Goal: Task Accomplishment & Management: Manage account settings

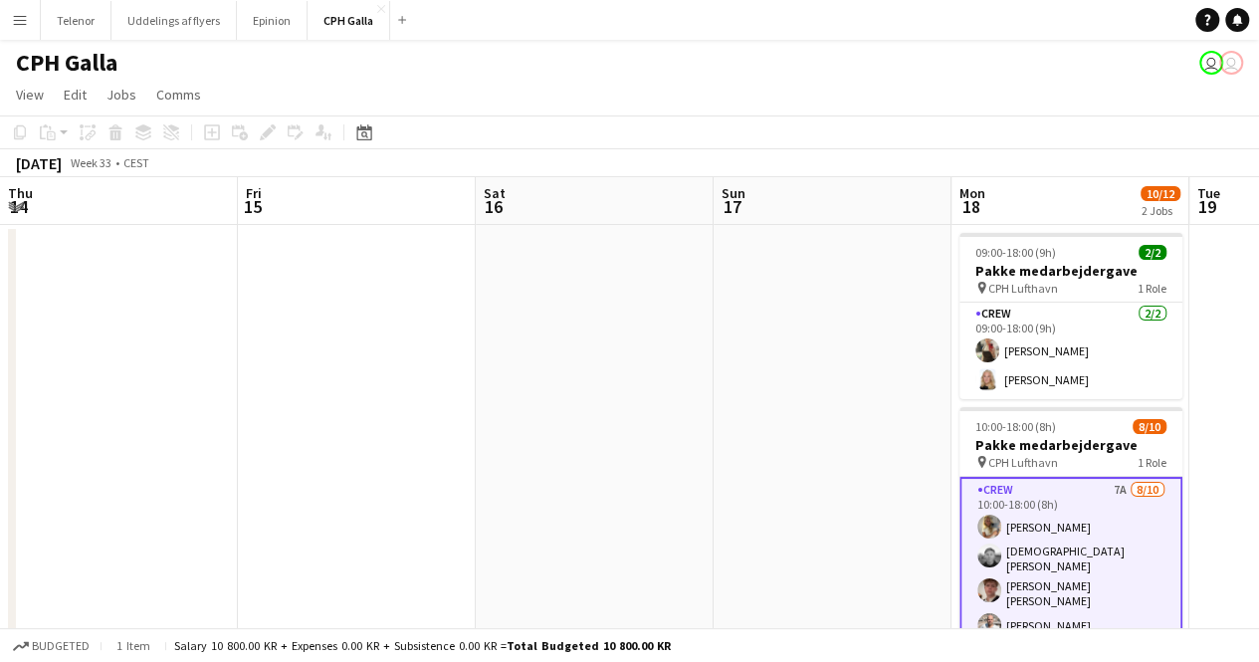
scroll to position [0, 750]
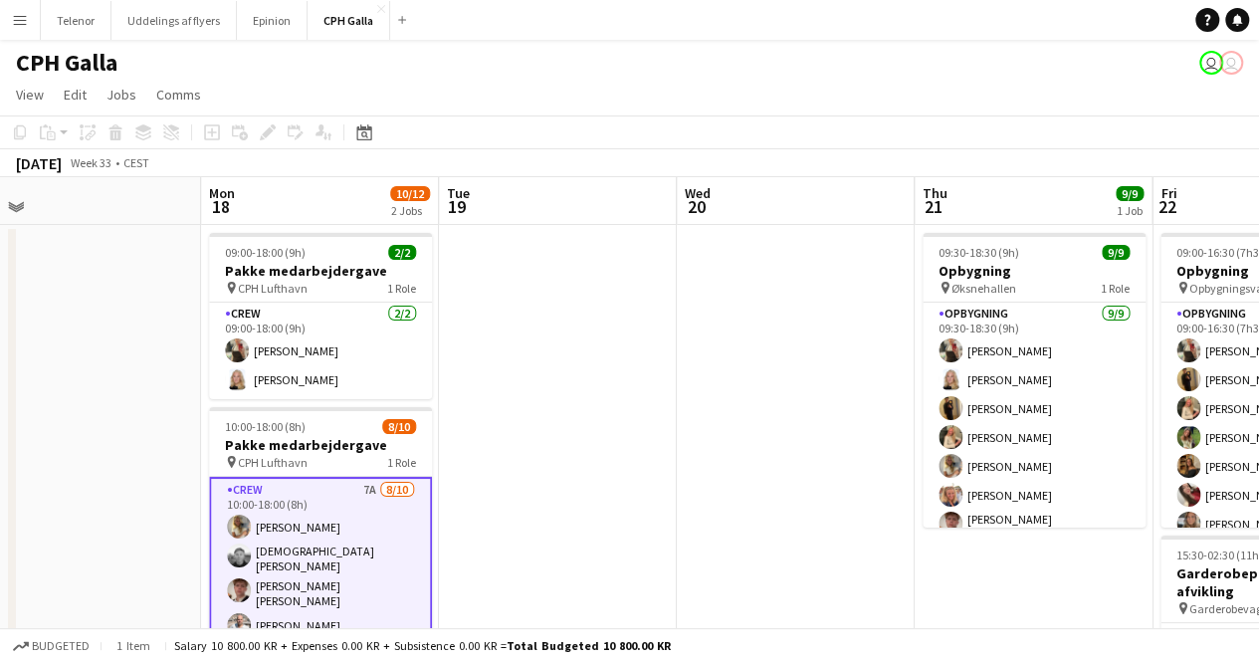
click at [358, 515] on app-card-role "Crew 7A [DATE] 10:00-18:00 (8h) Havana [PERSON_NAME] Stig [PERSON_NAME] [PERSON…" at bounding box center [320, 648] width 223 height 343
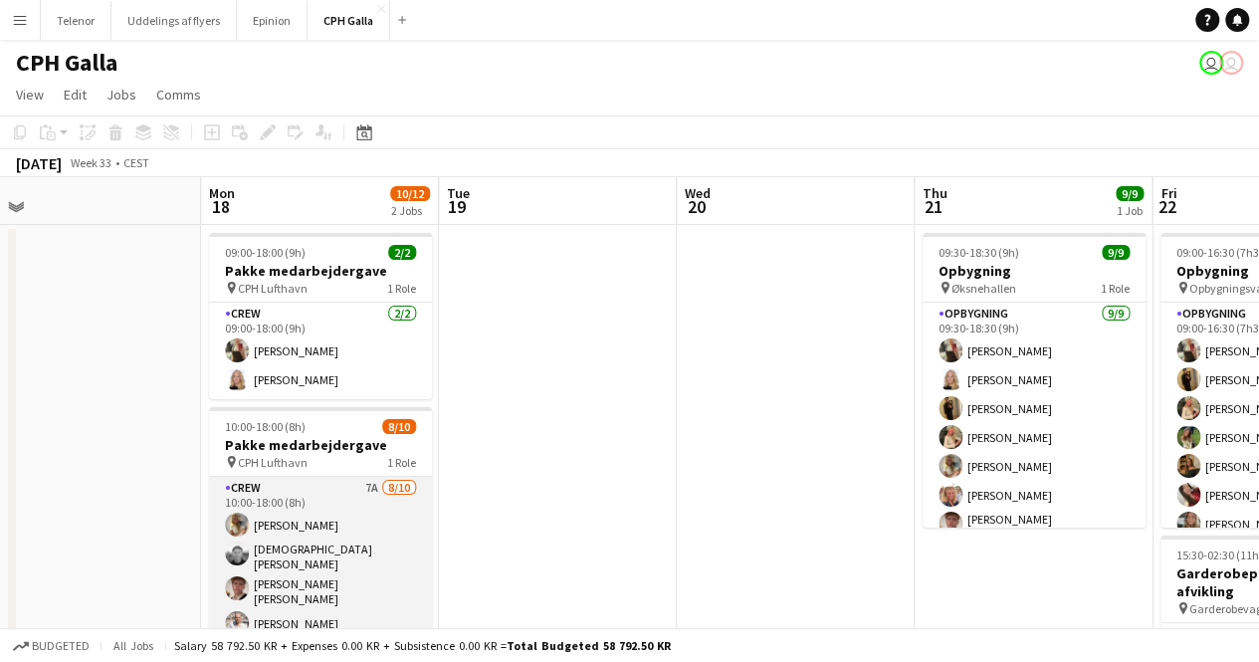
click at [358, 515] on app-card-role "Crew 7A [DATE] 10:00-18:00 (8h) Havana [PERSON_NAME] Stig [PERSON_NAME] [PERSON…" at bounding box center [320, 646] width 223 height 339
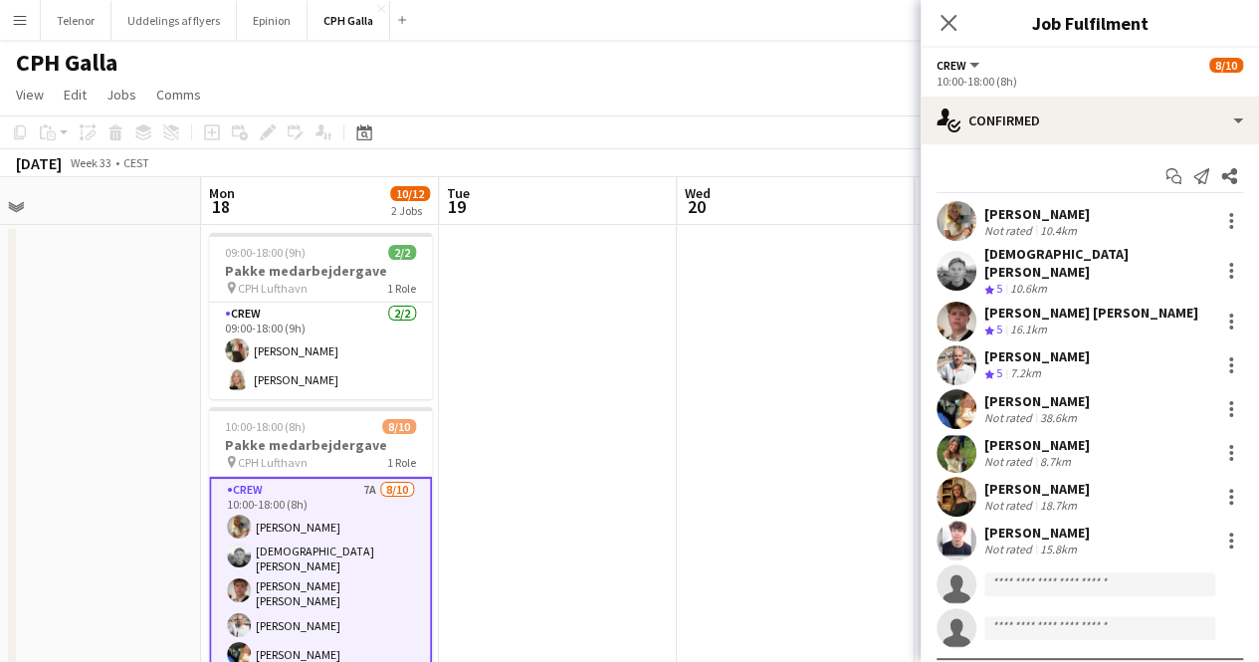
scroll to position [111, 0]
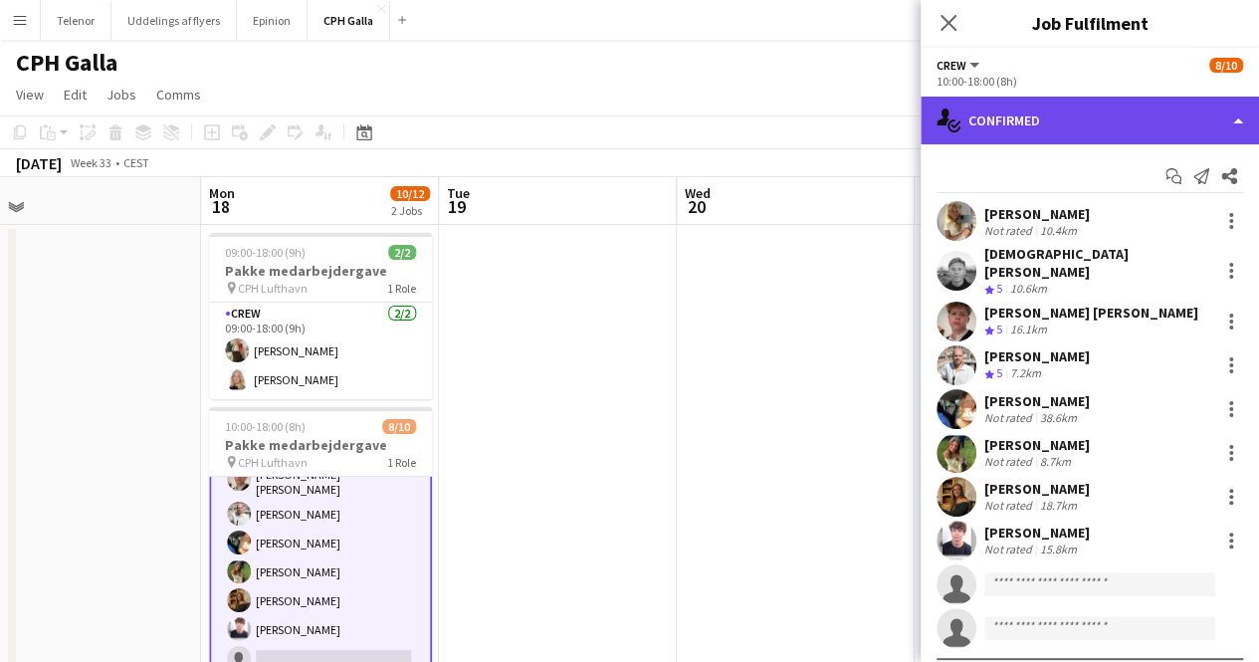
click at [1073, 117] on div "single-neutral-actions-check-2 Confirmed" at bounding box center [1090, 121] width 338 height 48
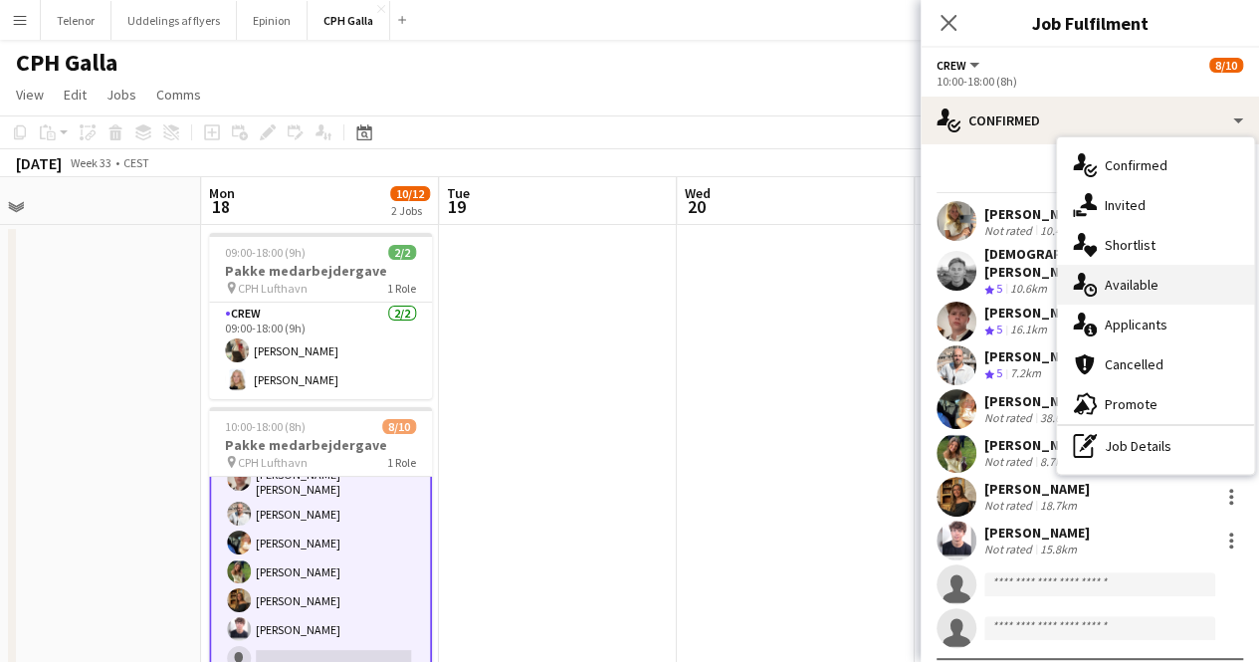
click at [1144, 284] on div "single-neutral-actions-upload Available" at bounding box center [1155, 285] width 197 height 40
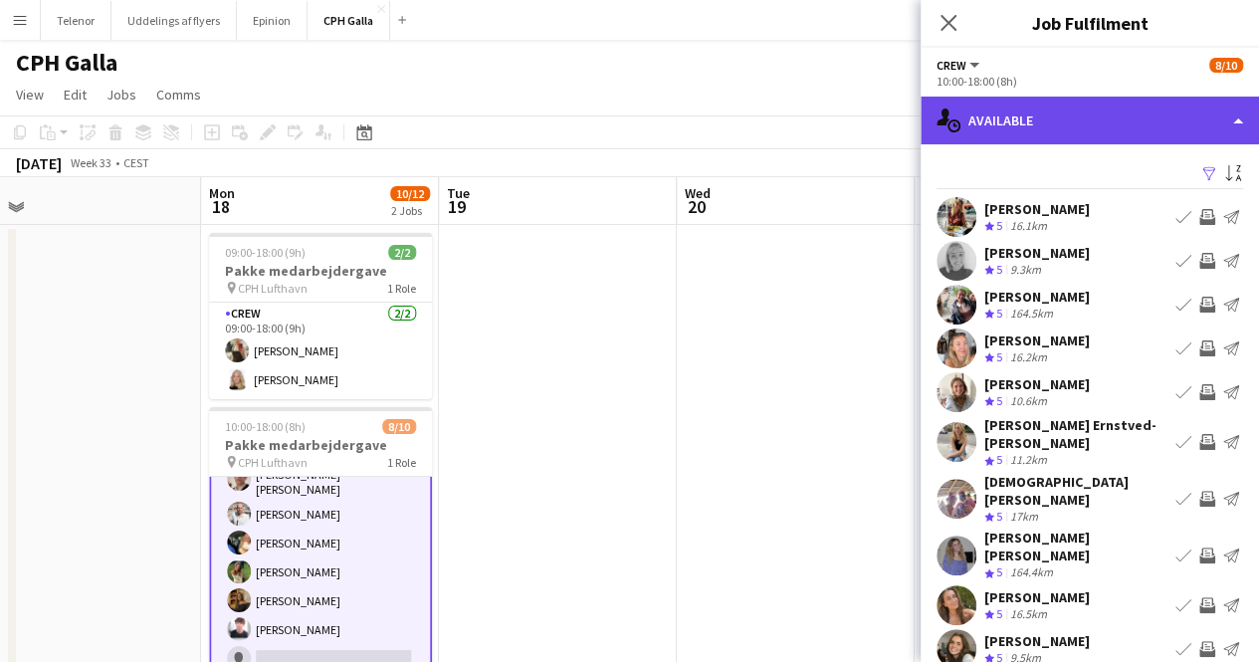
click at [1061, 112] on div "single-neutral-actions-upload Available" at bounding box center [1090, 121] width 338 height 48
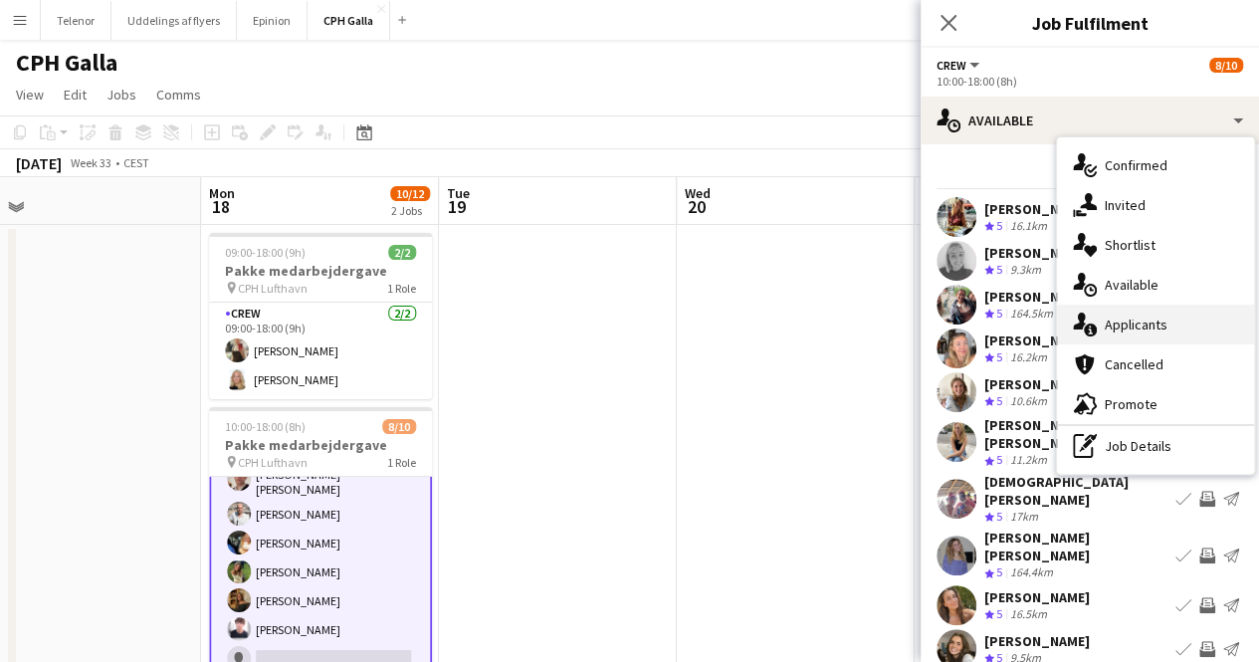
click at [1122, 332] on div "single-neutral-actions-information Applicants" at bounding box center [1155, 325] width 197 height 40
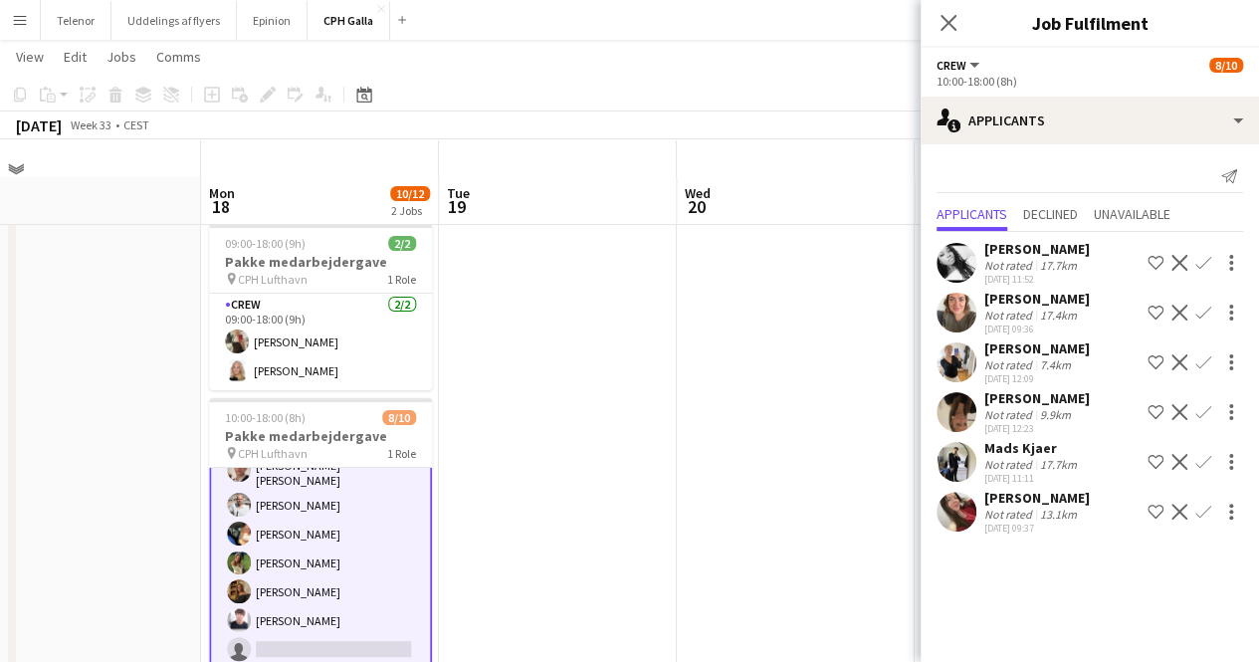
scroll to position [73, 0]
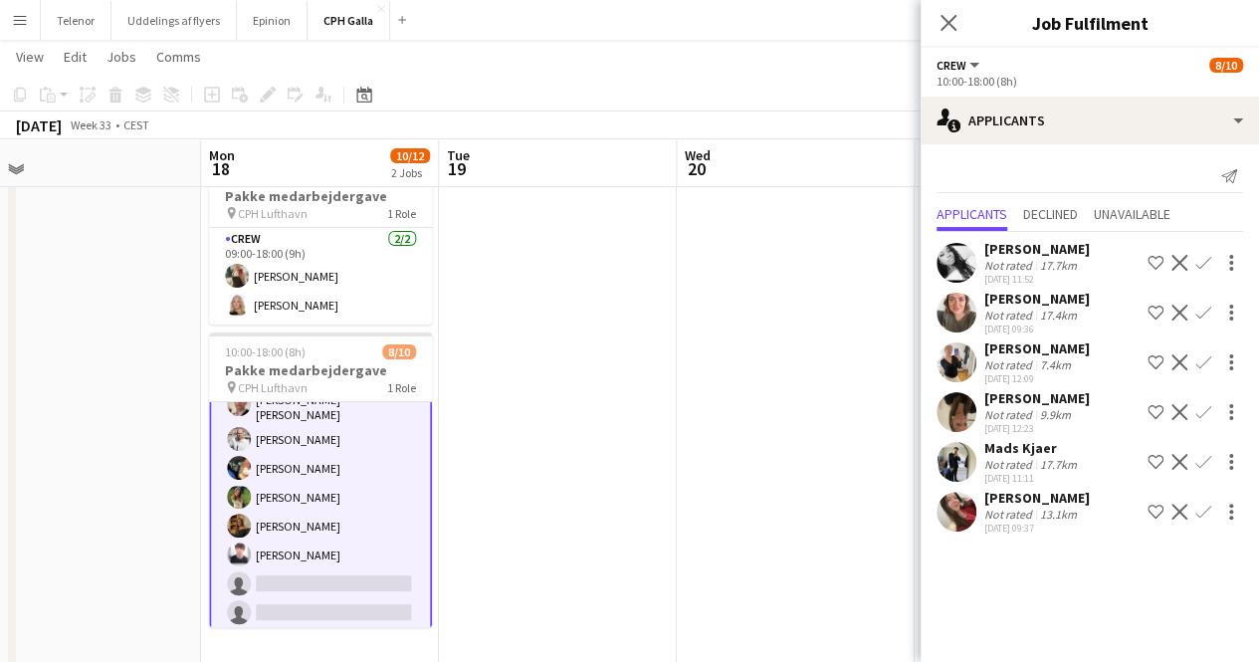
click at [959, 32] on app-icon "Close pop-in" at bounding box center [949, 23] width 24 height 24
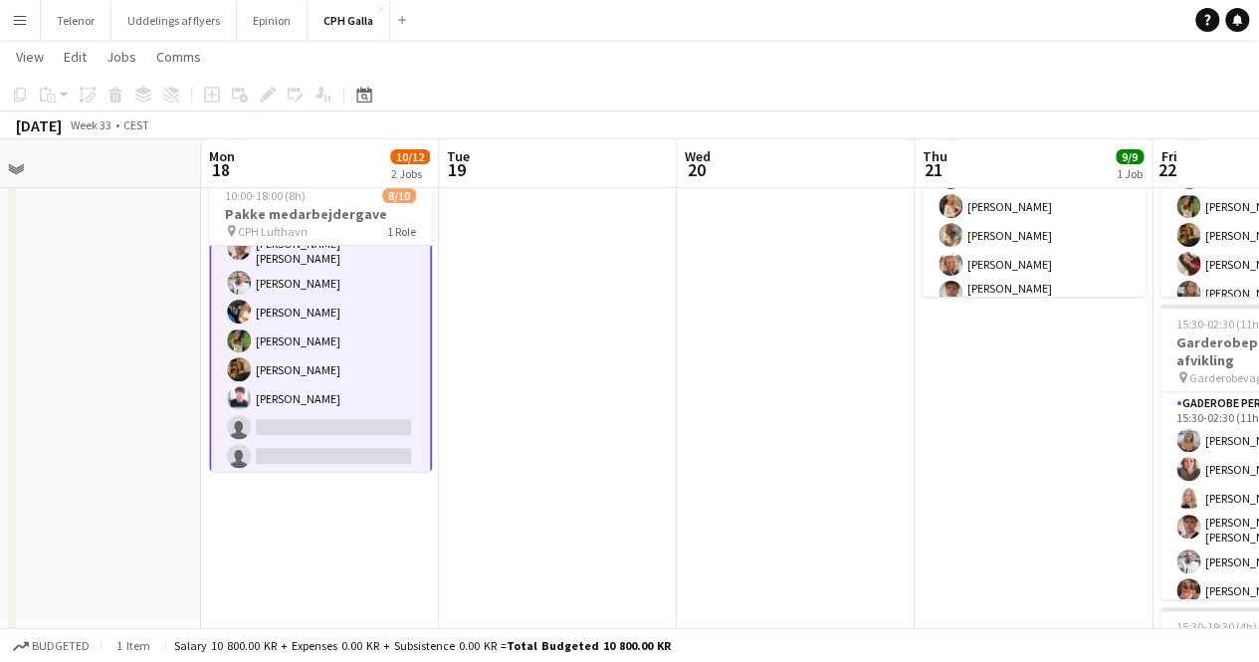
scroll to position [230, 0]
click at [691, 479] on app-date-cell at bounding box center [796, 466] width 238 height 947
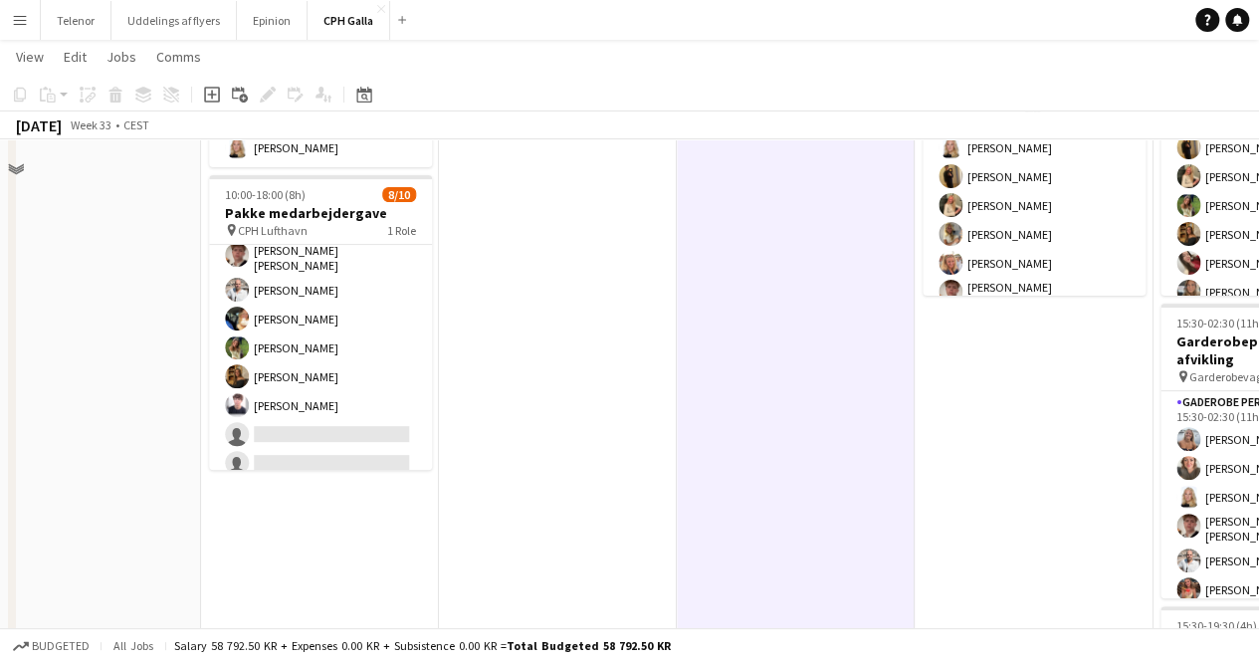
scroll to position [0, 0]
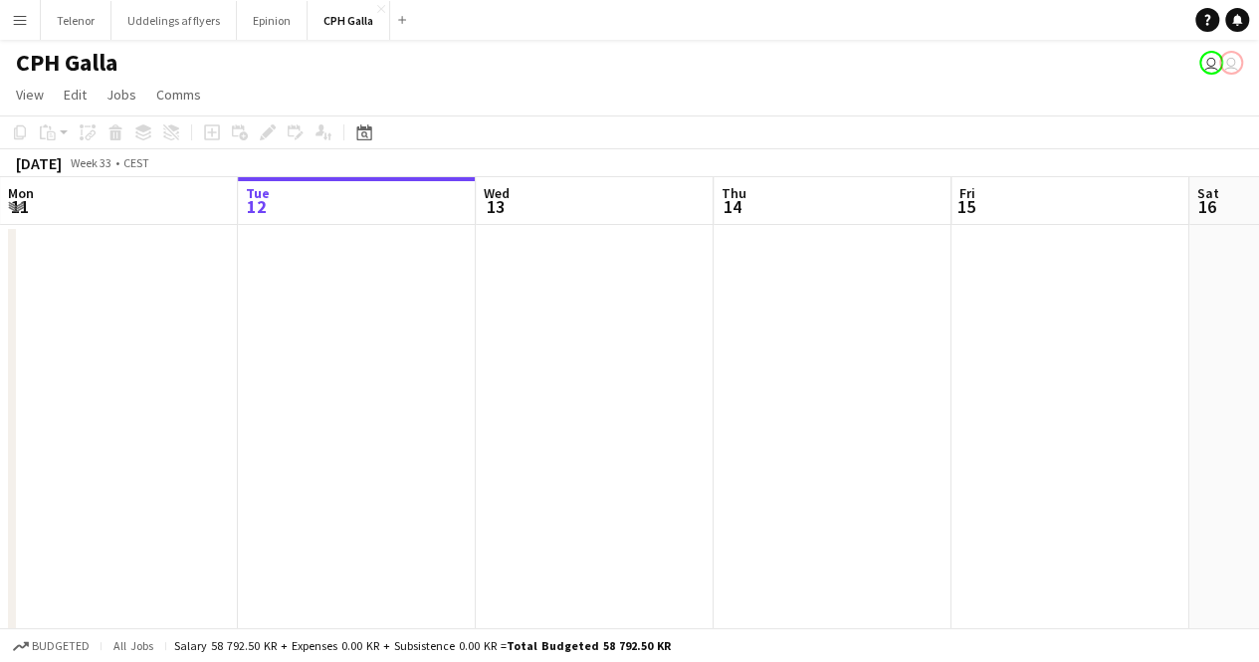
drag, startPoint x: 738, startPoint y: 453, endPoint x: 186, endPoint y: 384, distance: 556.6
click at [186, 384] on app-calendar-viewport "Sat 9 Sun 10 Mon 11 Tue 12 Wed 13 Thu 14 Fri 15 Sat 16 Sun 17 Mon 18 10/12 2 Jo…" at bounding box center [629, 469] width 1259 height 584
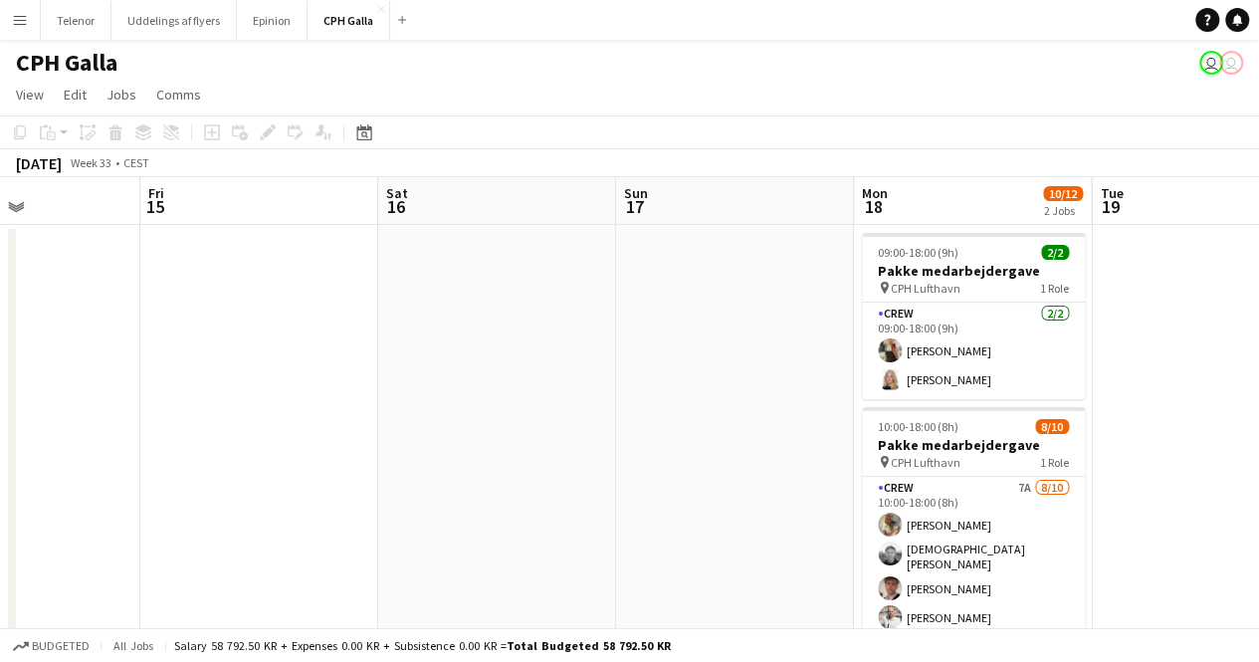
drag, startPoint x: 694, startPoint y: 388, endPoint x: 301, endPoint y: 339, distance: 396.1
click at [301, 339] on app-calendar-viewport "Mon 11 Tue 12 Wed 13 Thu 14 Fri 15 Sat 16 Sun 17 Mon 18 10/12 2 Jobs Tue 19 Wed…" at bounding box center [629, 469] width 1259 height 584
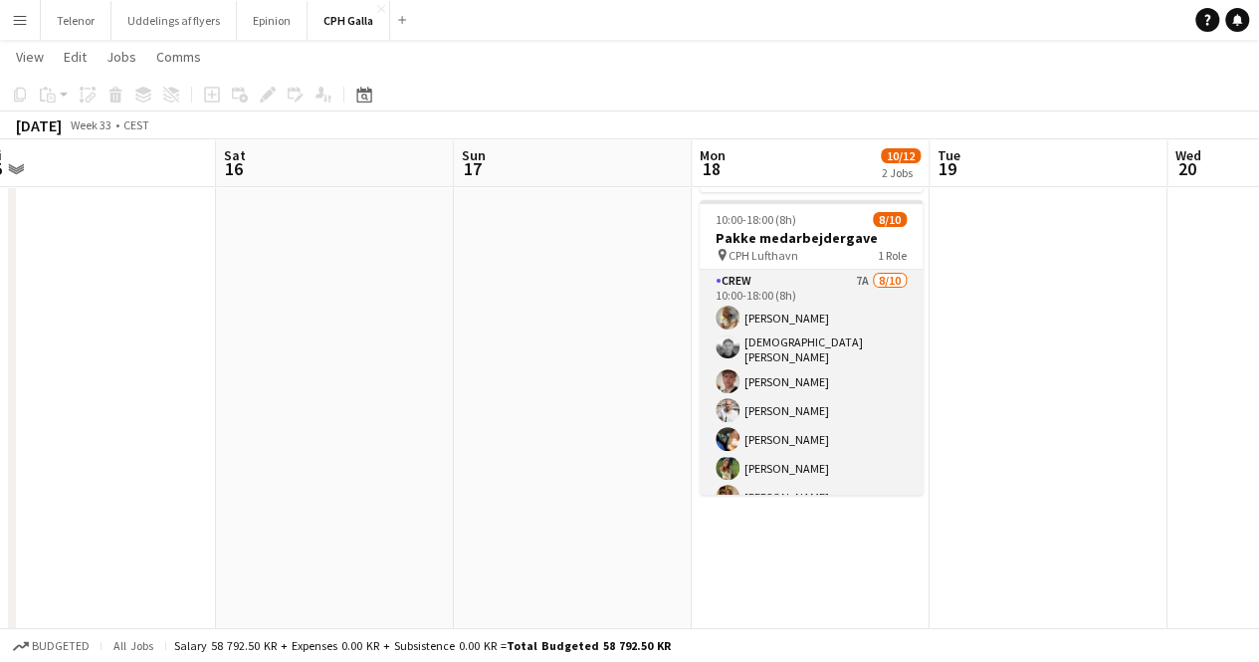
scroll to position [102, 0]
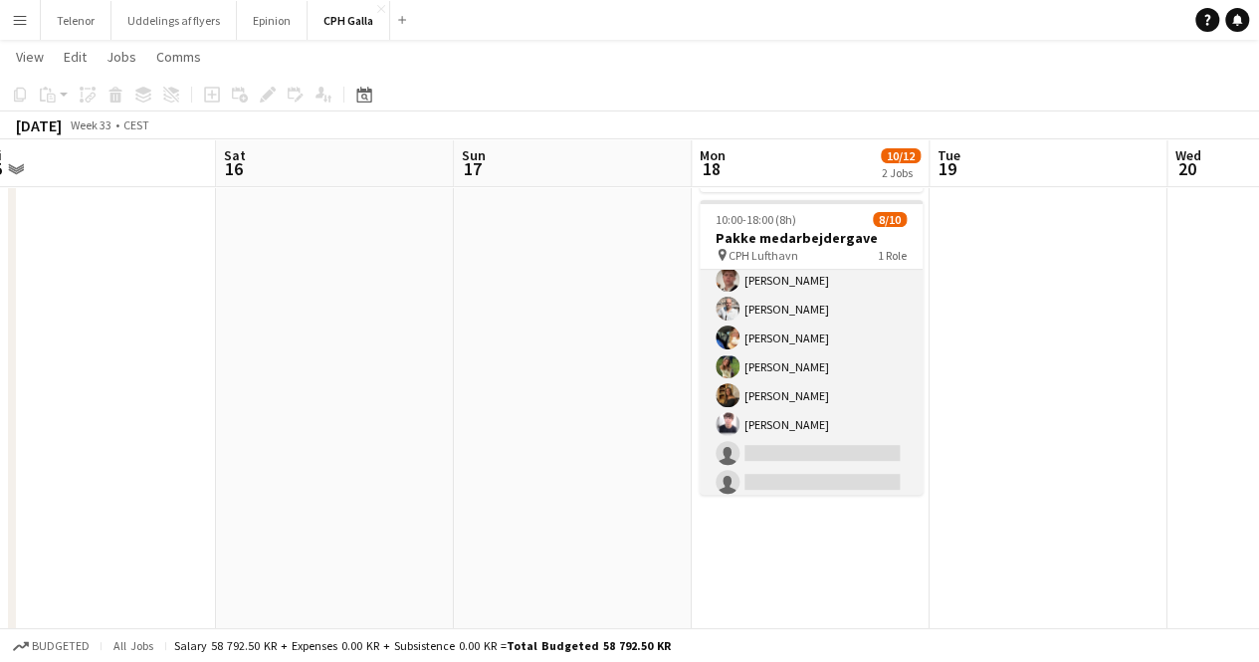
click at [837, 455] on app-card-role "Crew 7A [DATE] 10:00-18:00 (8h) Havana Pryce [PERSON_NAME] [PERSON_NAME] [PERSO…" at bounding box center [811, 334] width 223 height 333
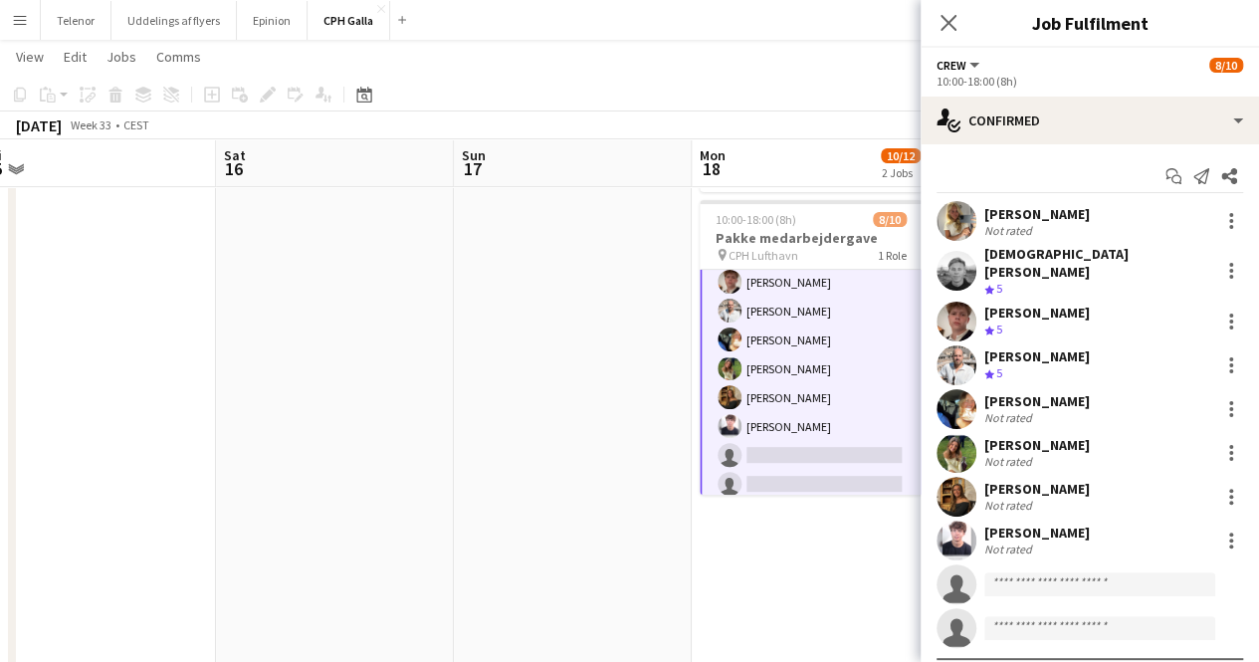
scroll to position [104, 0]
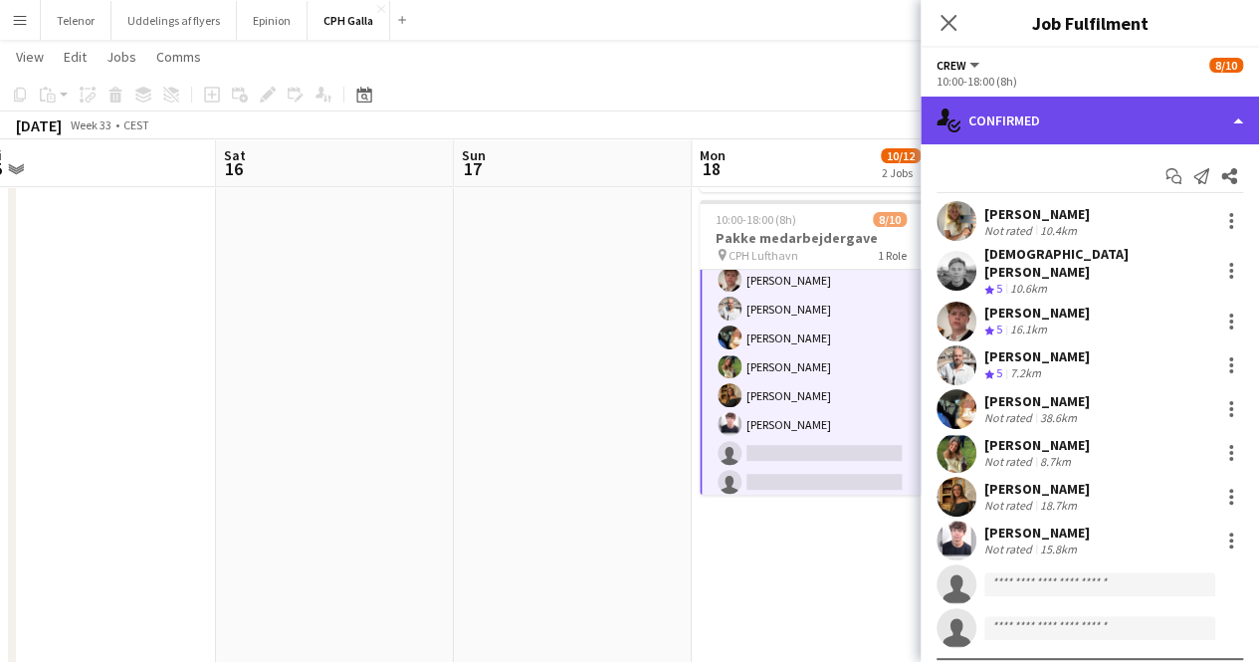
click at [1086, 128] on div "single-neutral-actions-check-2 Confirmed" at bounding box center [1090, 121] width 338 height 48
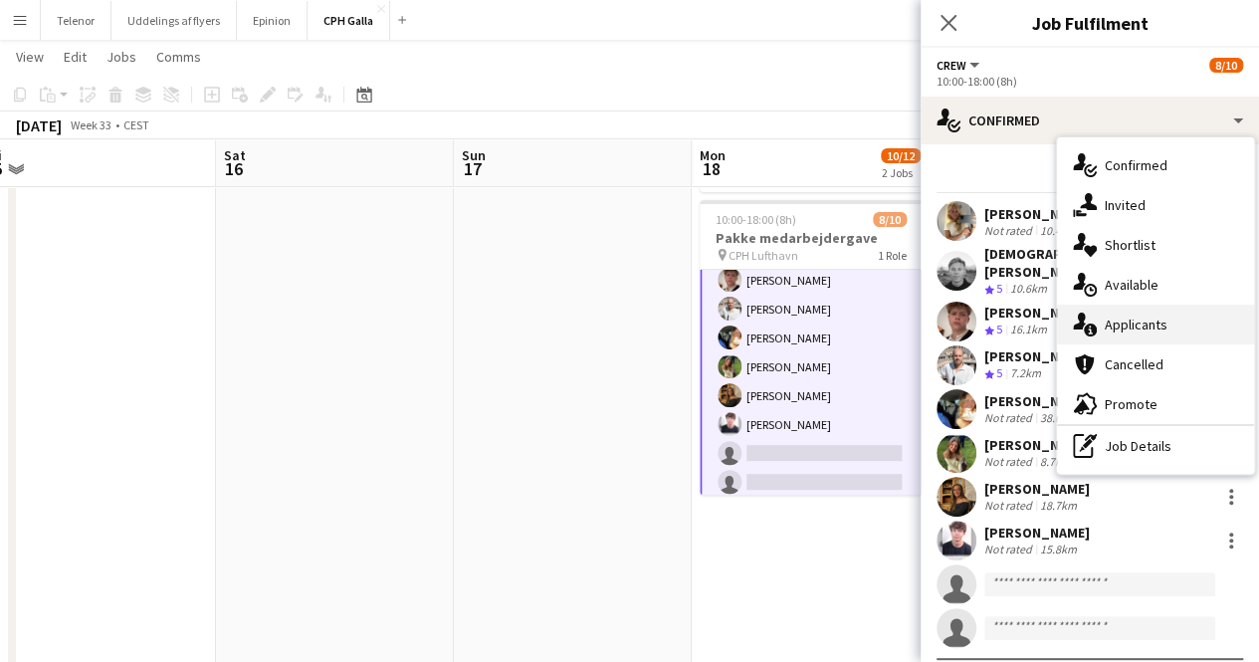
click at [1150, 322] on div "single-neutral-actions-information Applicants" at bounding box center [1155, 325] width 197 height 40
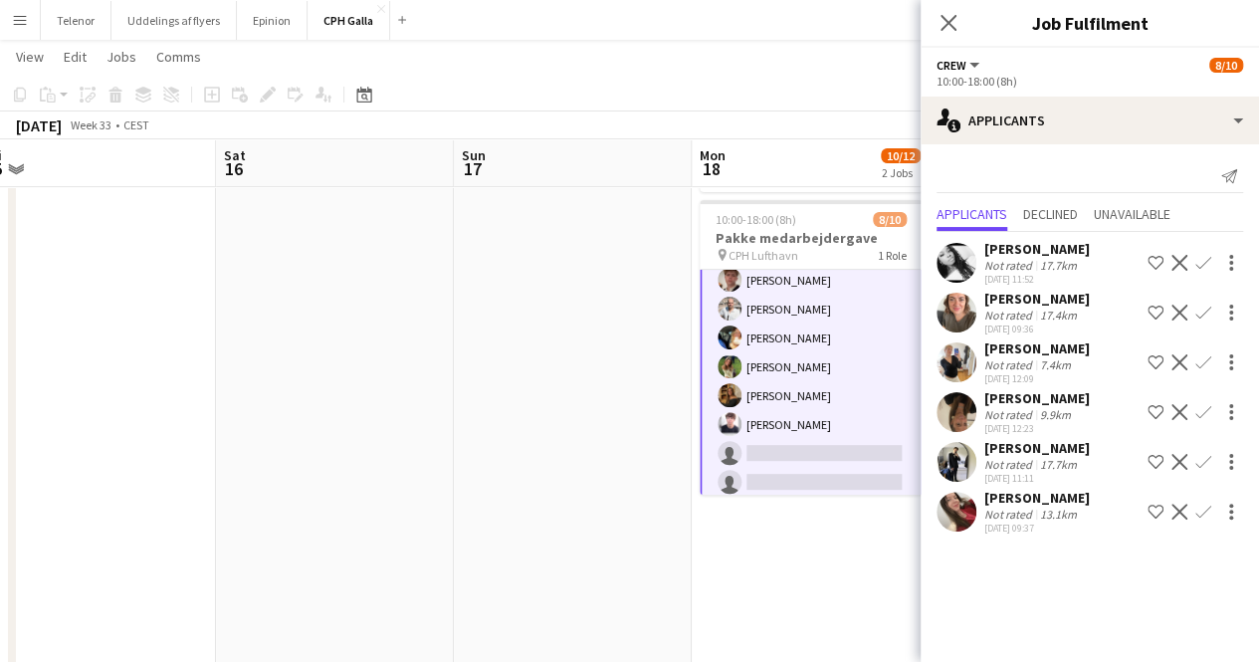
click at [1211, 519] on button "Confirm" at bounding box center [1203, 512] width 24 height 24
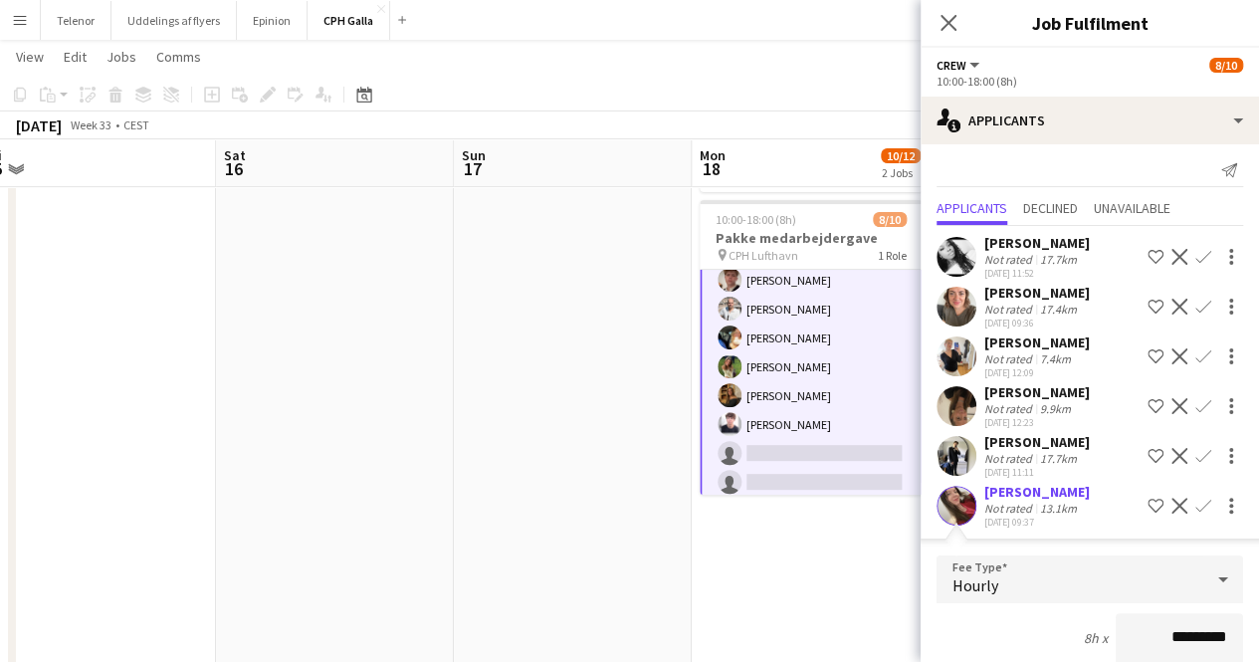
scroll to position [342, 0]
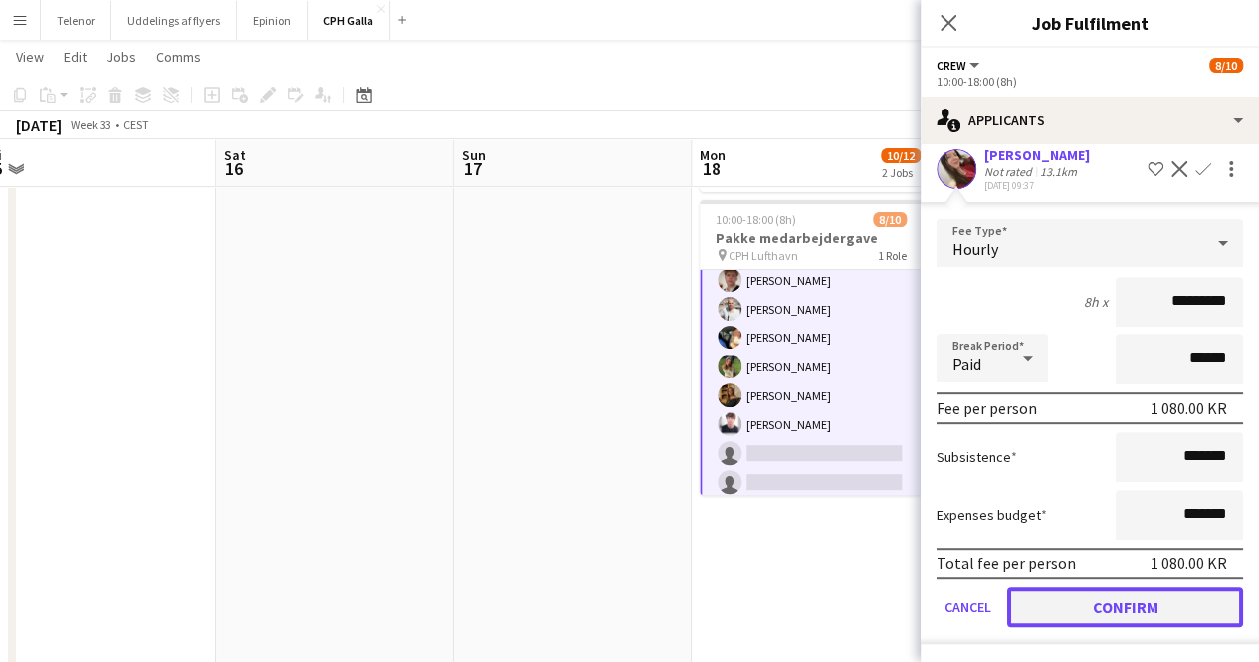
click at [1123, 608] on button "Confirm" at bounding box center [1125, 607] width 236 height 40
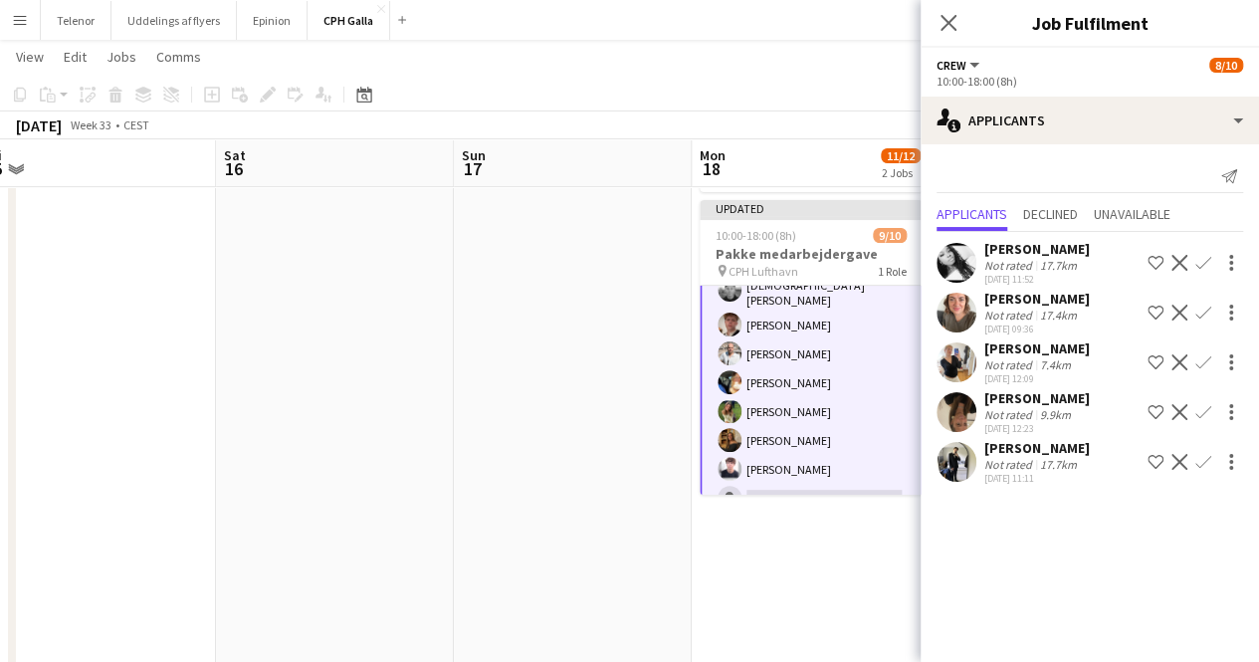
scroll to position [0, 0]
click at [957, 18] on app-icon "Close pop-in" at bounding box center [949, 23] width 29 height 29
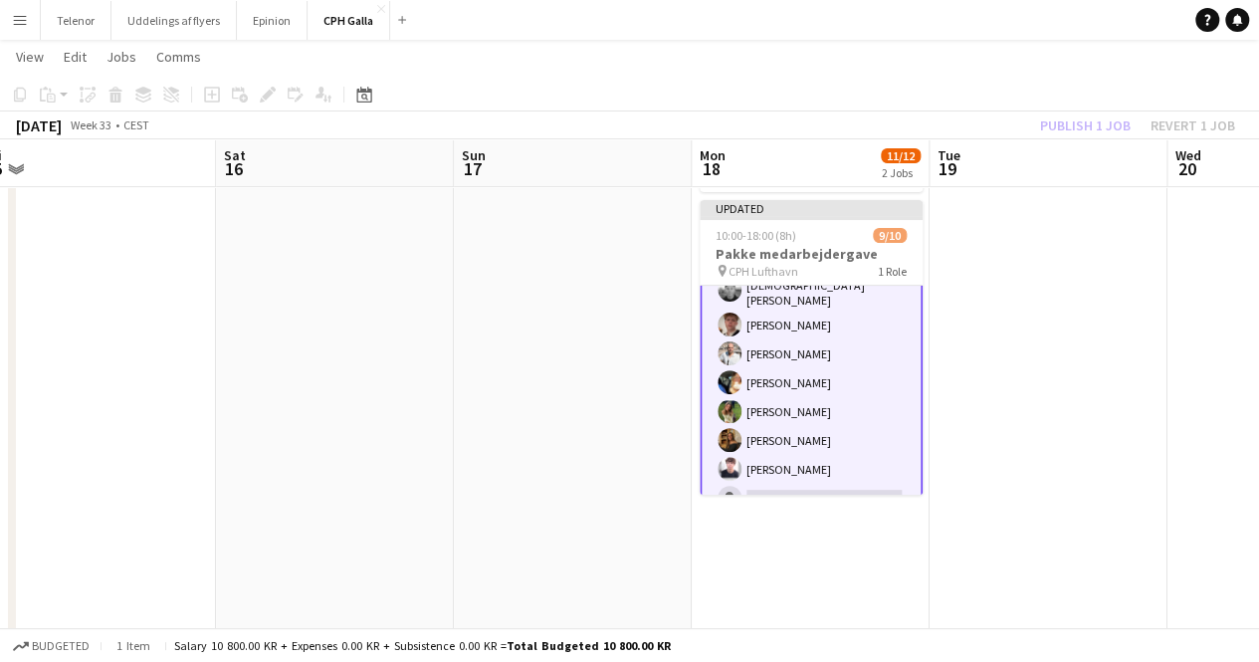
drag, startPoint x: 1021, startPoint y: 362, endPoint x: 1079, endPoint y: 377, distance: 59.6
click at [1079, 377] on app-date-cell at bounding box center [1049, 491] width 238 height 947
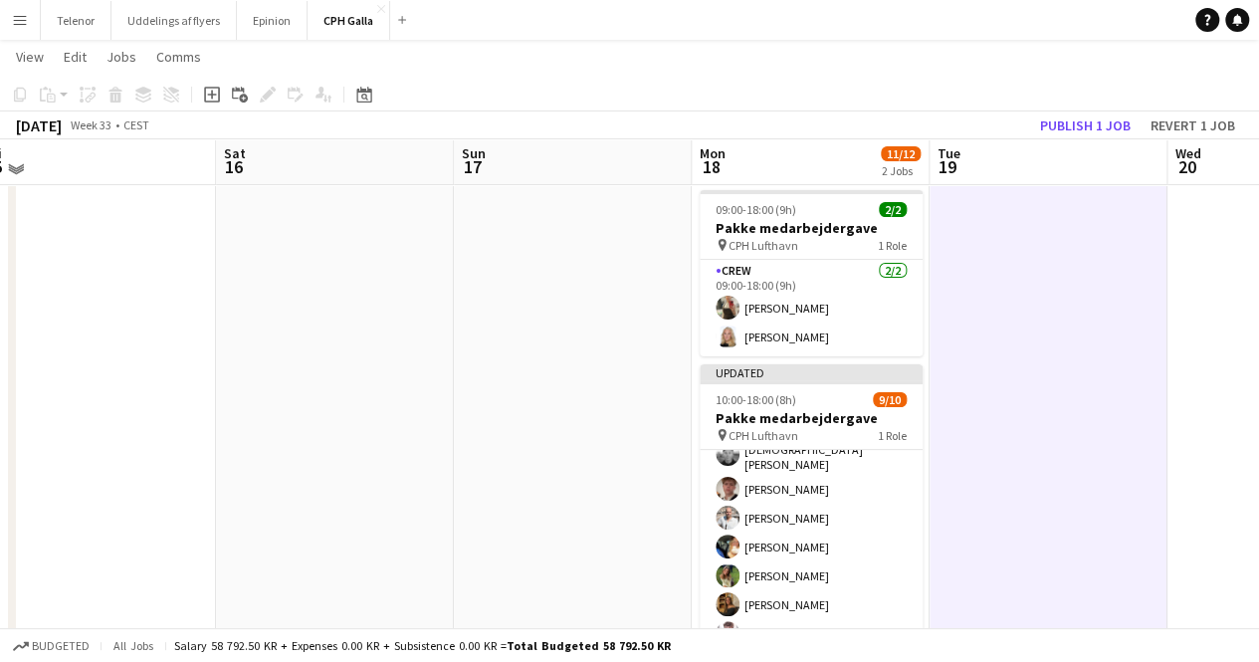
scroll to position [38, 0]
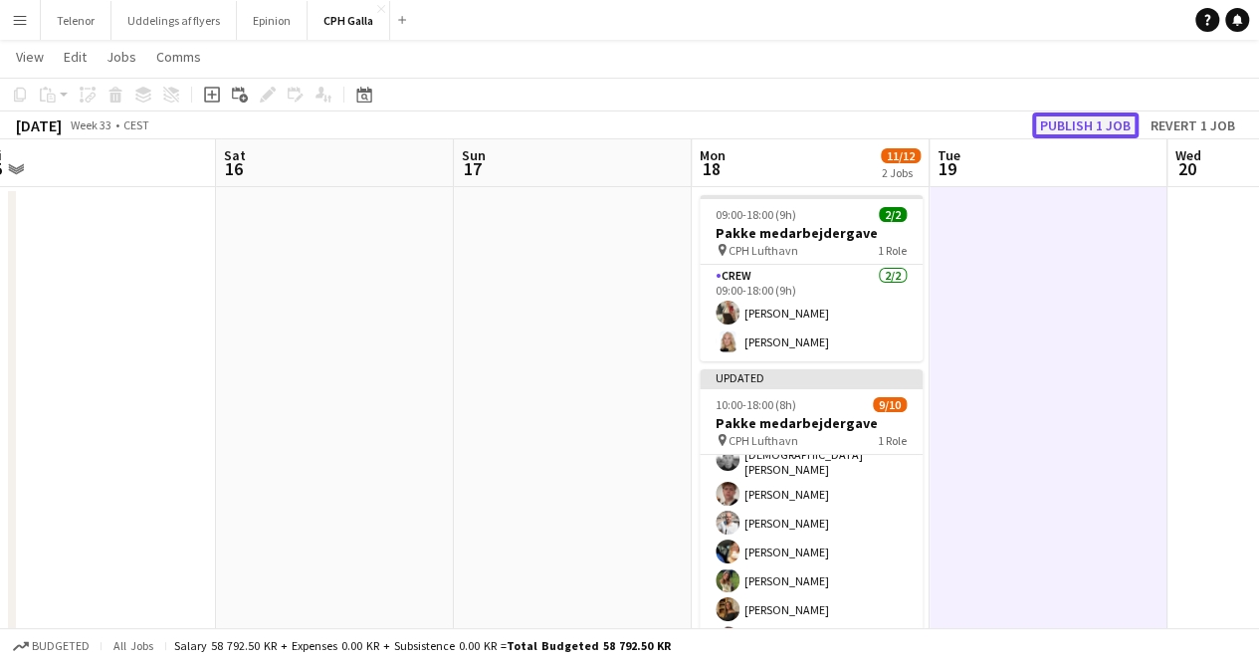
click at [1089, 130] on button "Publish 1 job" at bounding box center [1085, 125] width 106 height 26
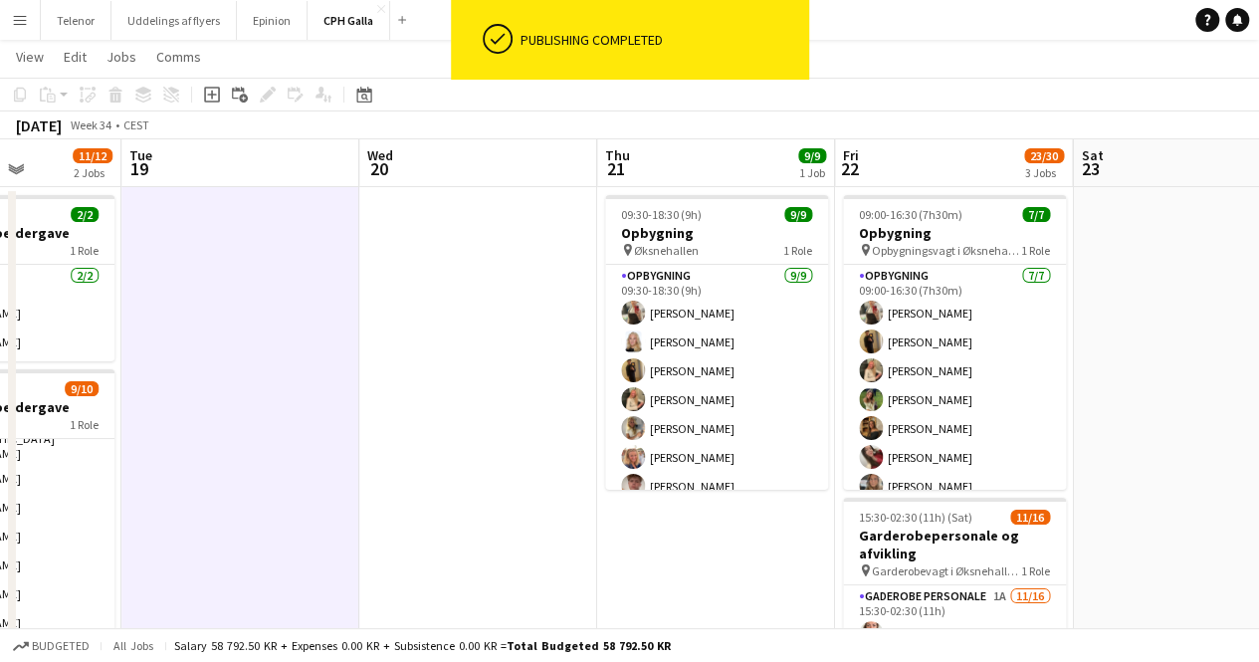
scroll to position [0, 846]
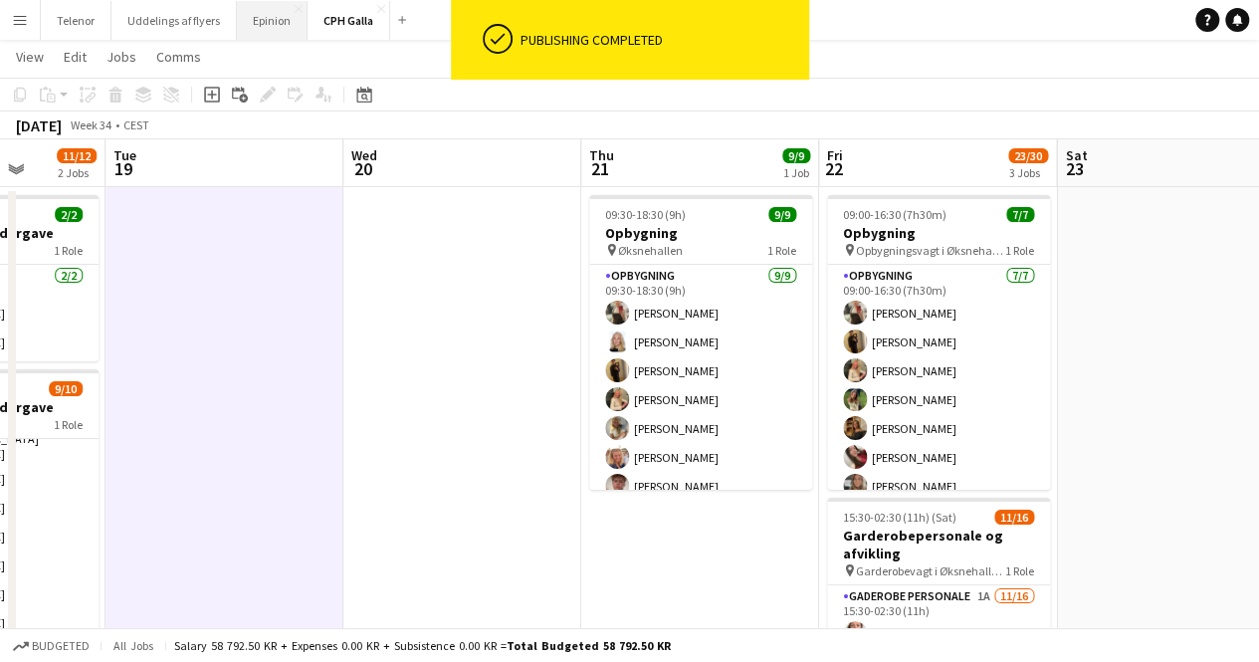
click at [263, 33] on button "Epinion Close" at bounding box center [272, 20] width 71 height 39
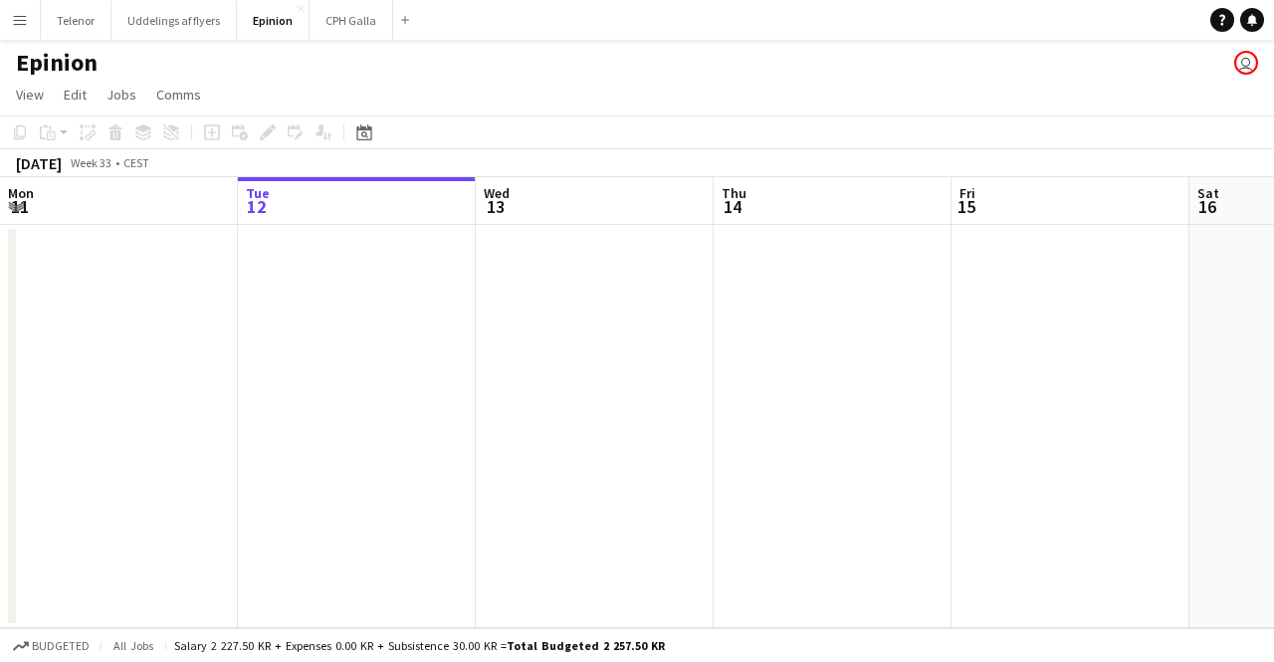
drag, startPoint x: 725, startPoint y: 475, endPoint x: 92, endPoint y: 412, distance: 636.1
click at [96, 417] on app-calendar-viewport "Sat 9 Sun 10 Mon 11 Tue 12 Wed 13 Thu 14 Fri 15 Sat 16 Sun 17 Mon 18 Tue 19" at bounding box center [637, 402] width 1274 height 451
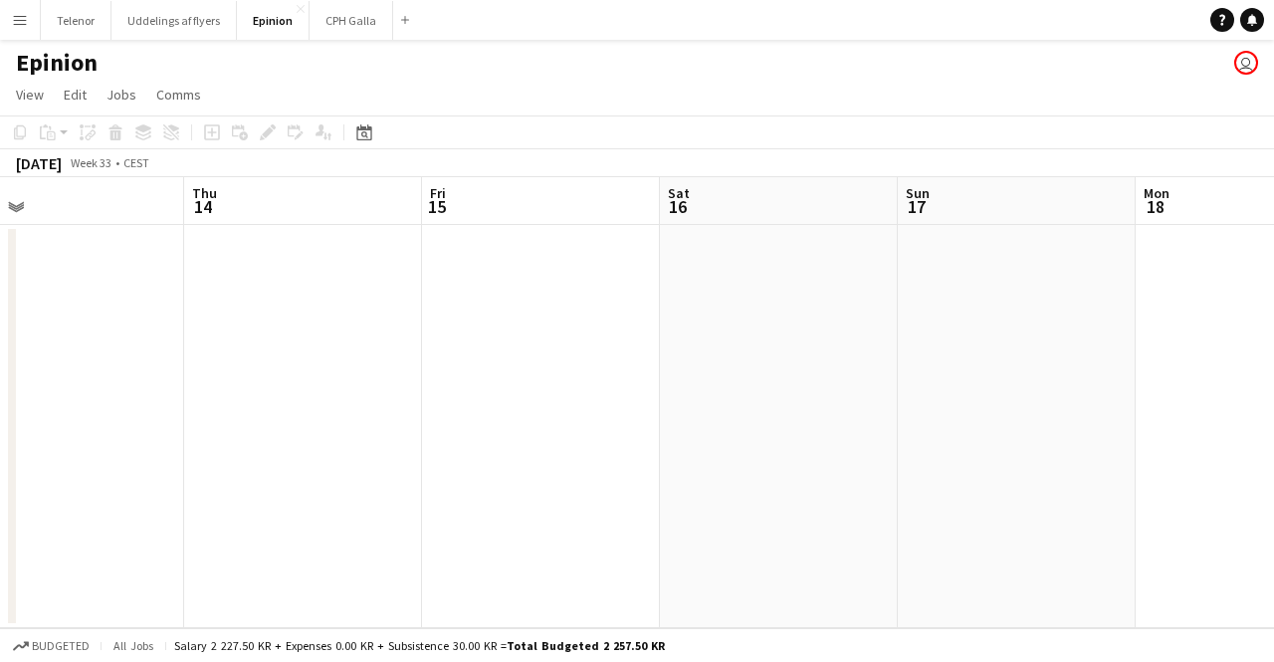
drag, startPoint x: 545, startPoint y: 402, endPoint x: 209, endPoint y: 345, distance: 341.1
click at [209, 345] on app-calendar-viewport "Mon 11 Tue 12 Wed 13 Thu 14 Fri 15 Sat 16 Sun 17 Mon 18 Tue 19 Wed 20 Thu 21" at bounding box center [637, 402] width 1274 height 451
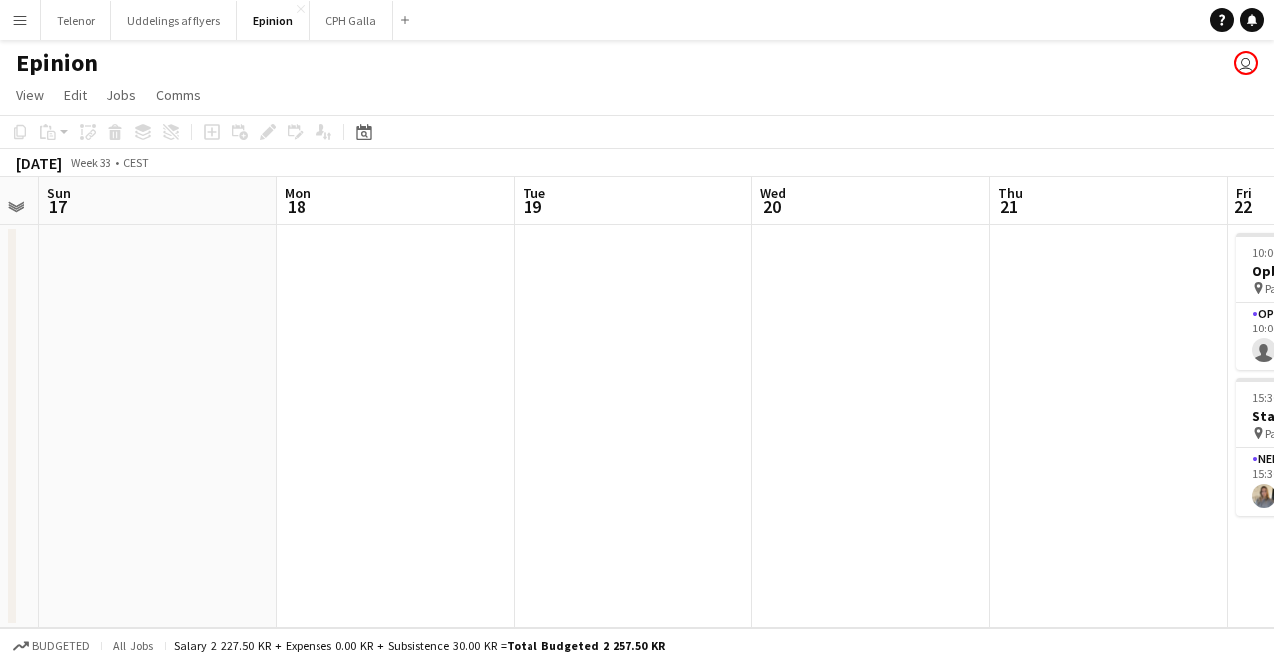
drag, startPoint x: 550, startPoint y: 351, endPoint x: 276, endPoint y: 311, distance: 277.7
click at [276, 311] on app-calendar-viewport "Wed 13 Thu 14 Fri 15 Sat 16 Sun 17 Mon 18 Tue 19 Wed 20 Thu 21 Fri 22 1/2 2 Job…" at bounding box center [637, 402] width 1274 height 451
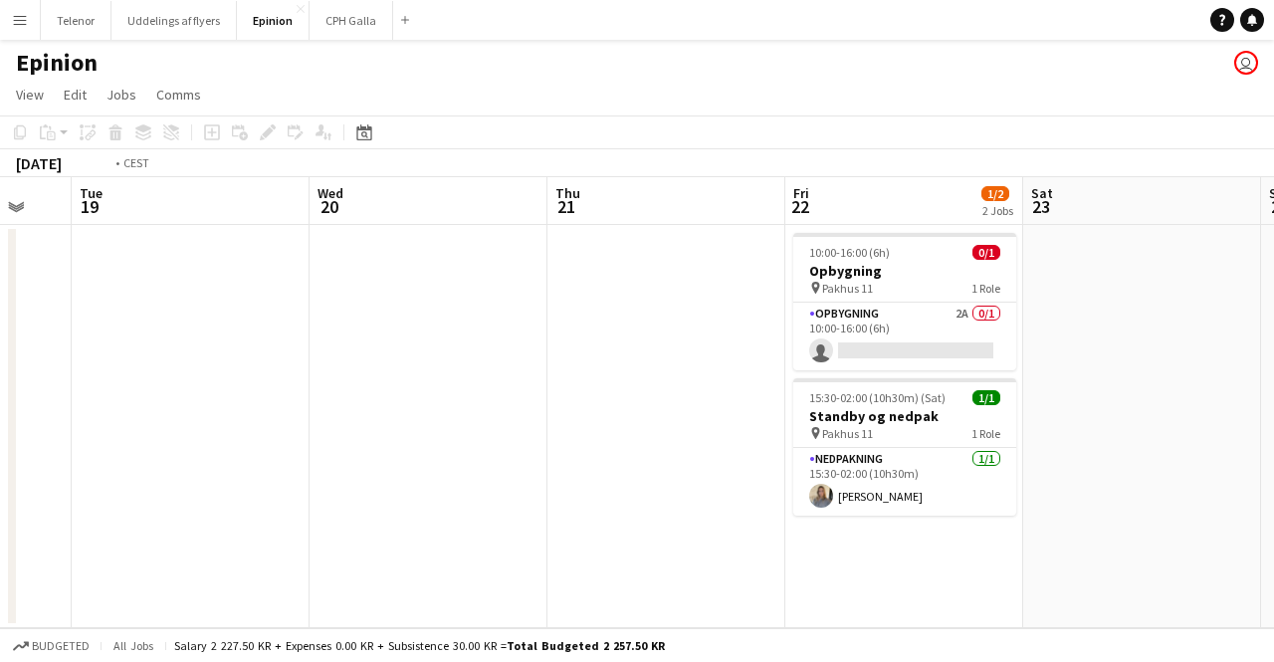
drag, startPoint x: 749, startPoint y: 383, endPoint x: 372, endPoint y: 387, distance: 377.2
click at [372, 387] on app-calendar-viewport "Fri 15 Sat 16 Sun 17 Mon 18 Tue 19 Wed 20 Thu 21 Fri 22 1/2 2 Jobs Sat 23 Sun 2…" at bounding box center [637, 402] width 1274 height 451
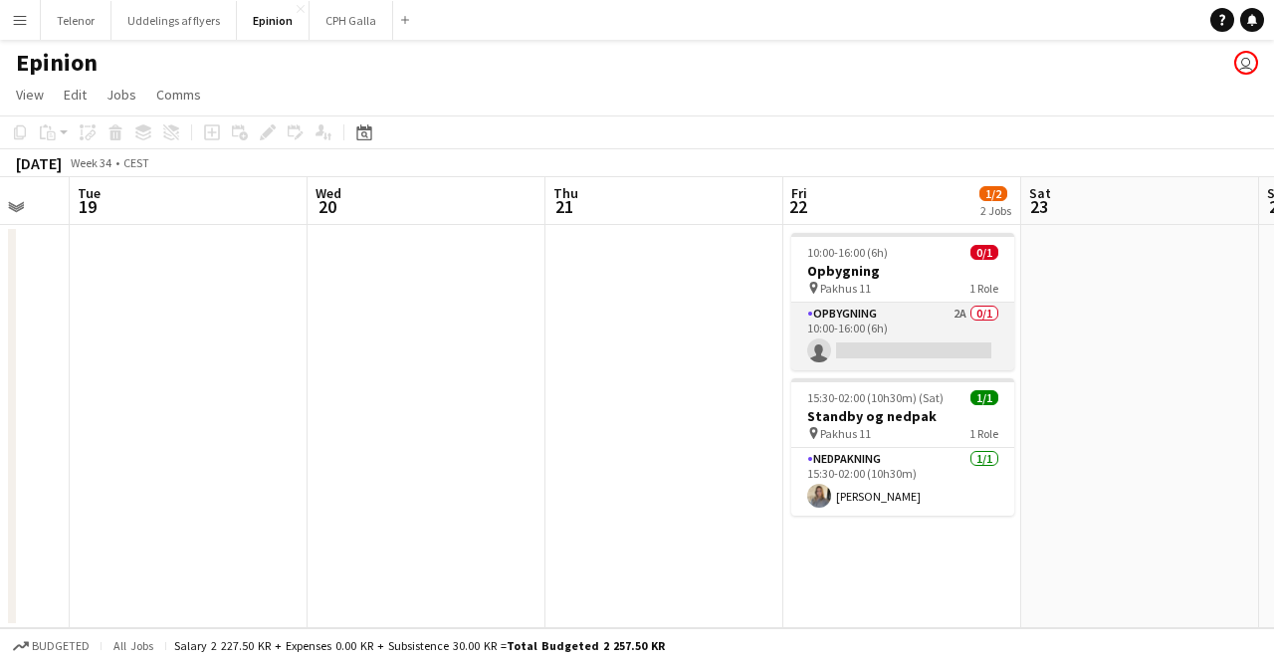
click at [920, 315] on app-card-role "Opbygning 2A 0/1 10:00-16:00 (6h) single-neutral-actions" at bounding box center [902, 337] width 223 height 68
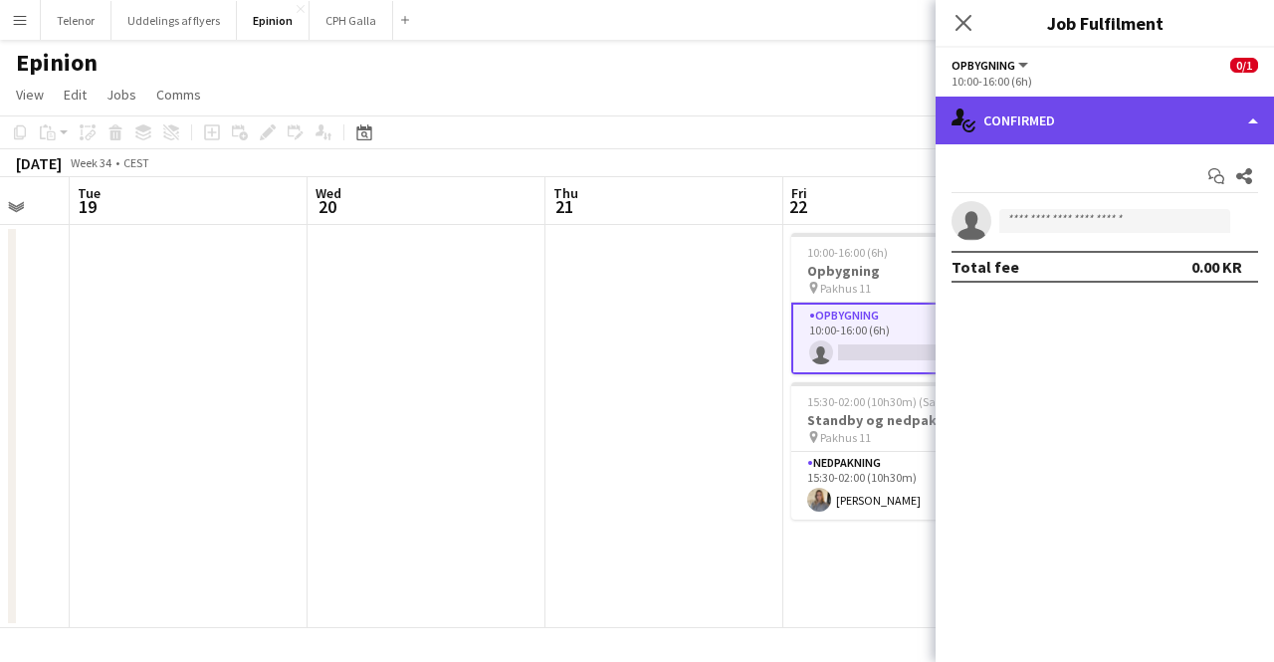
click at [1075, 130] on div "single-neutral-actions-check-2 Confirmed" at bounding box center [1105, 121] width 338 height 48
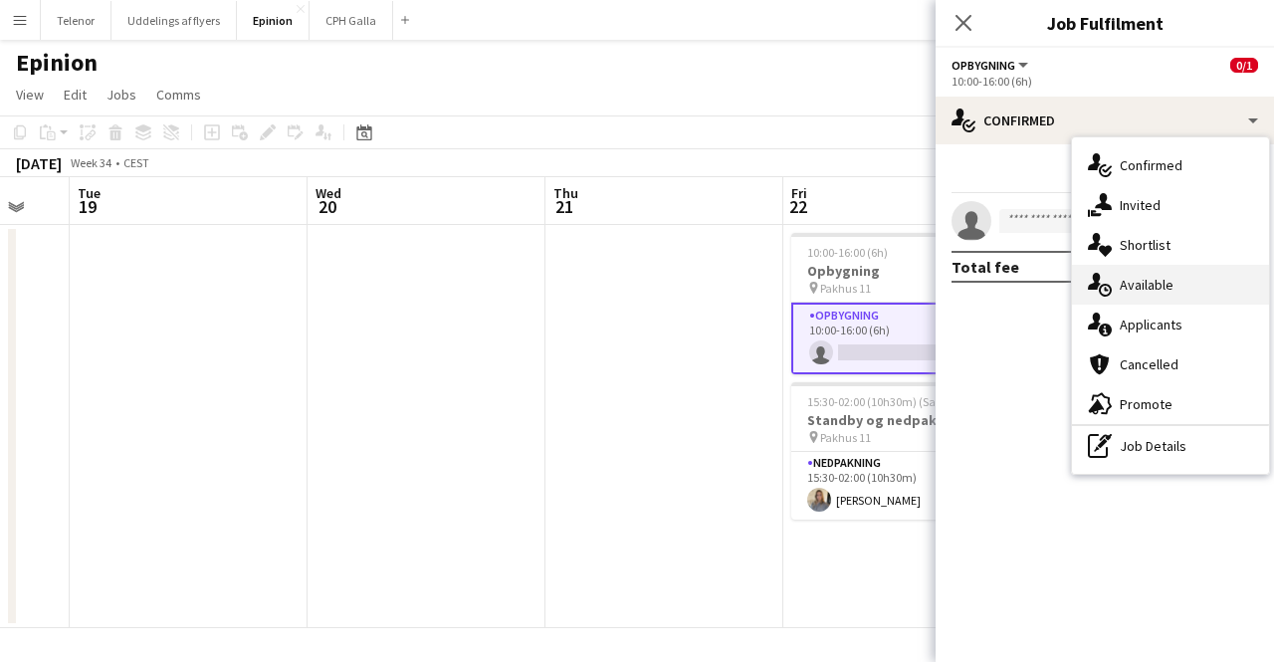
click at [1137, 281] on div "single-neutral-actions-upload Available" at bounding box center [1170, 285] width 197 height 40
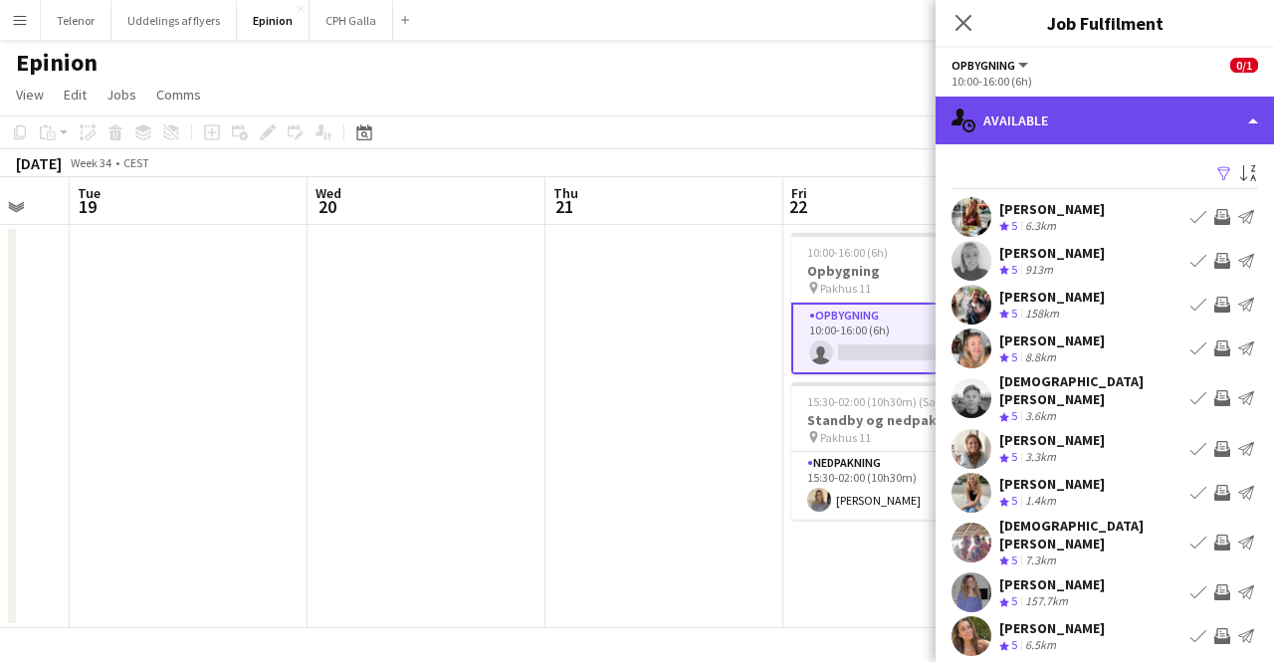
click at [1095, 116] on div "single-neutral-actions-upload Available" at bounding box center [1105, 121] width 338 height 48
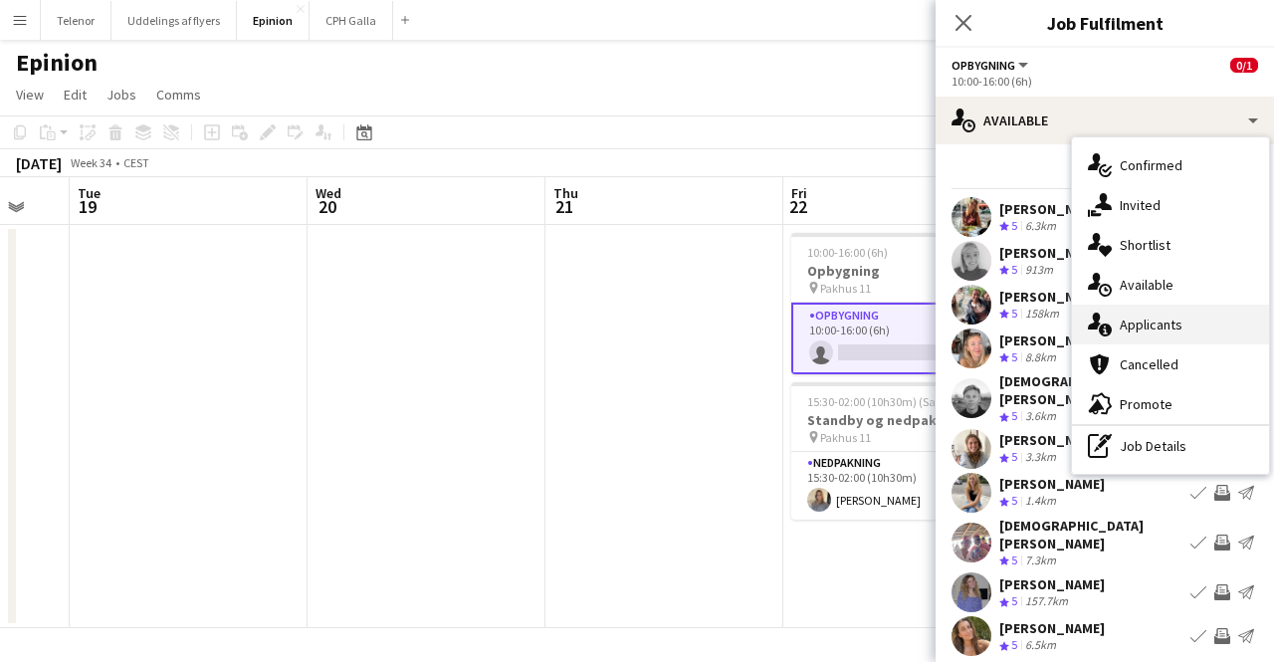
click at [1131, 320] on div "single-neutral-actions-information Applicants" at bounding box center [1170, 325] width 197 height 40
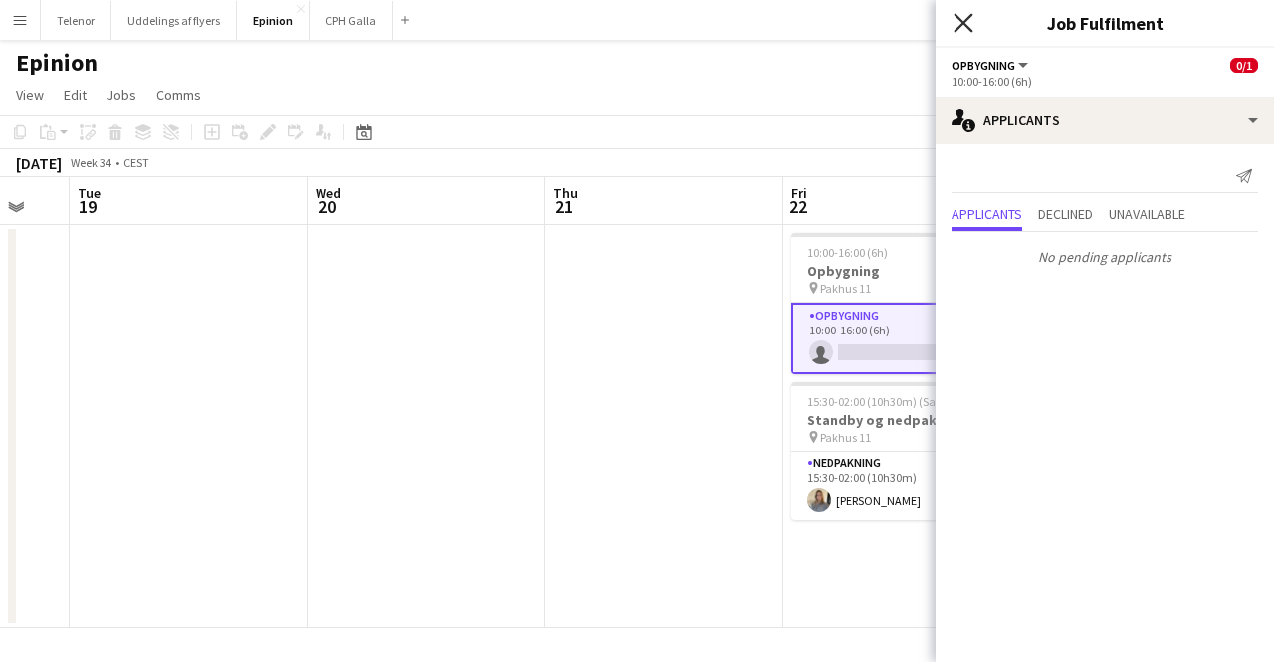
click at [957, 27] on icon at bounding box center [962, 22] width 19 height 19
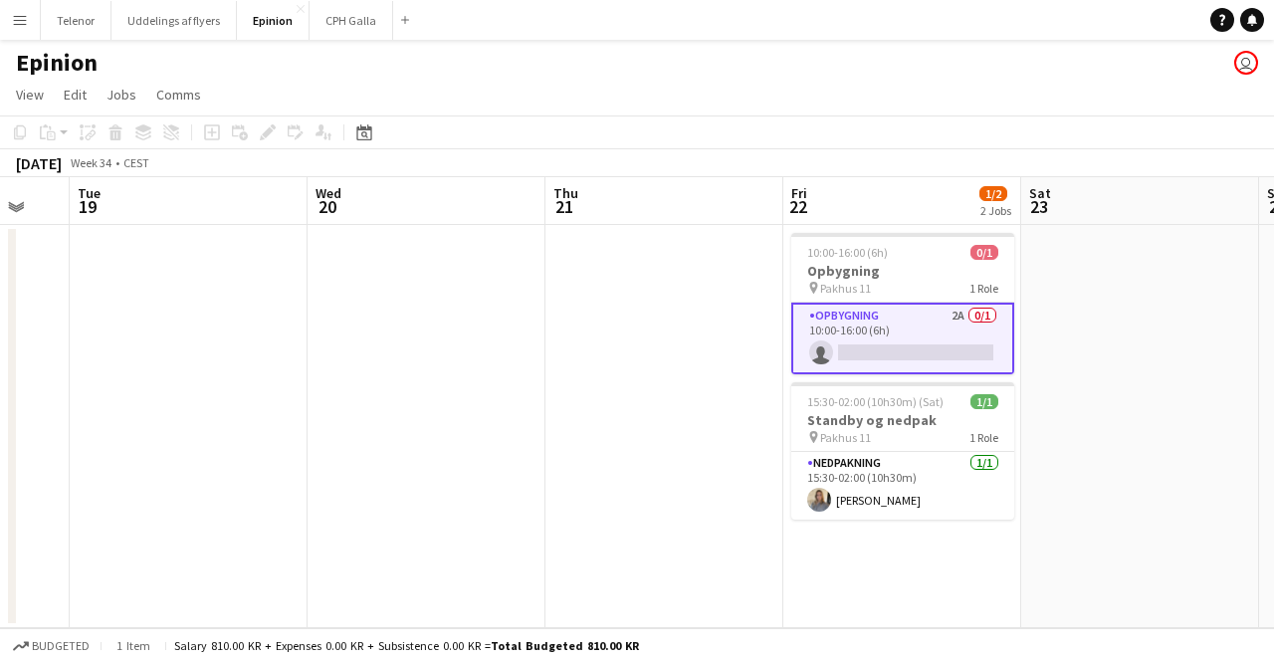
click at [1099, 427] on app-date-cell at bounding box center [1140, 426] width 238 height 403
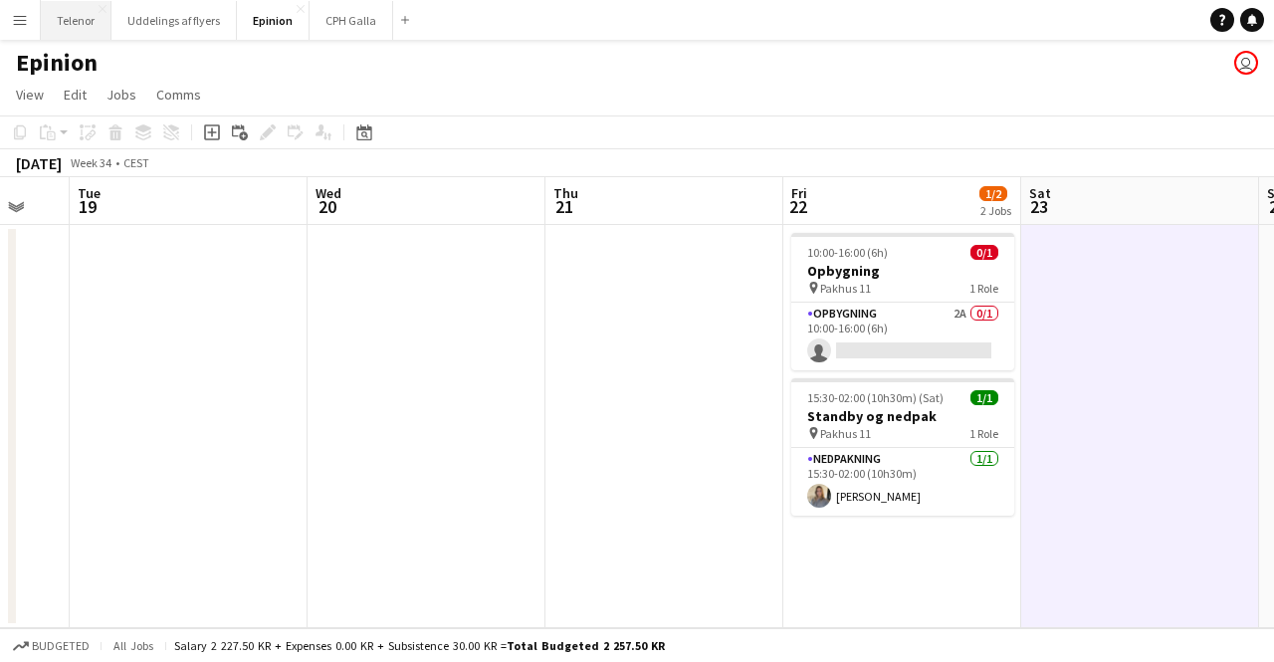
click at [70, 23] on button "Telenor Close" at bounding box center [76, 20] width 71 height 39
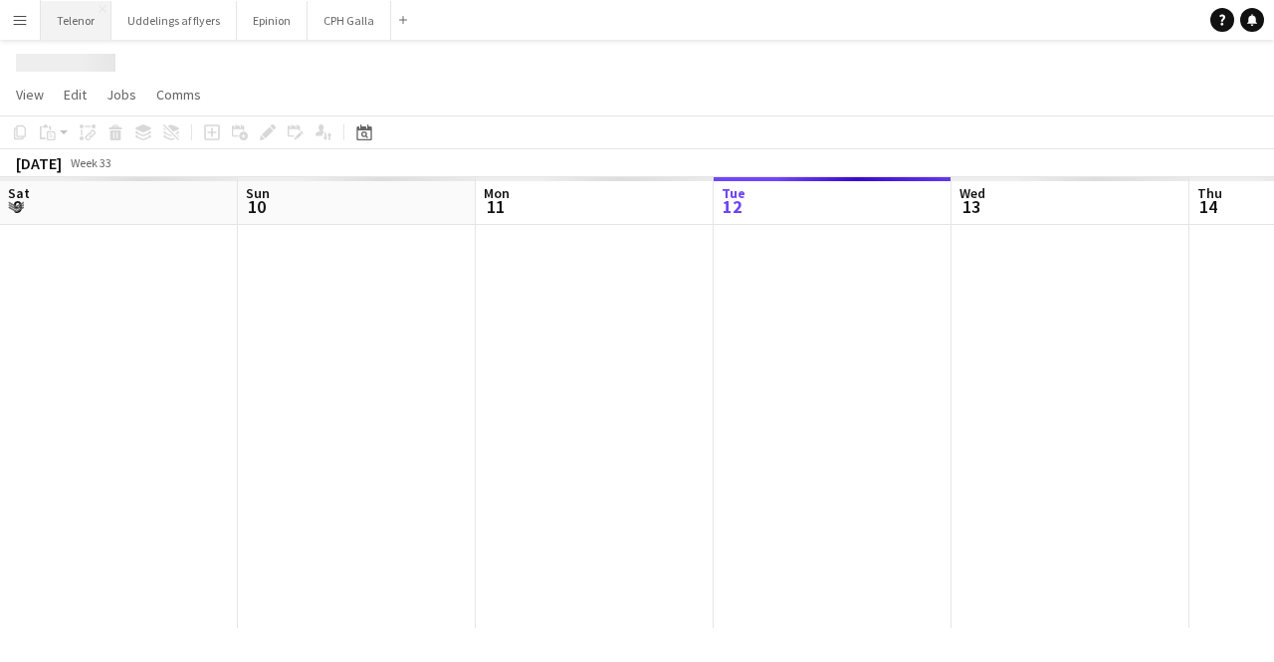
scroll to position [0, 476]
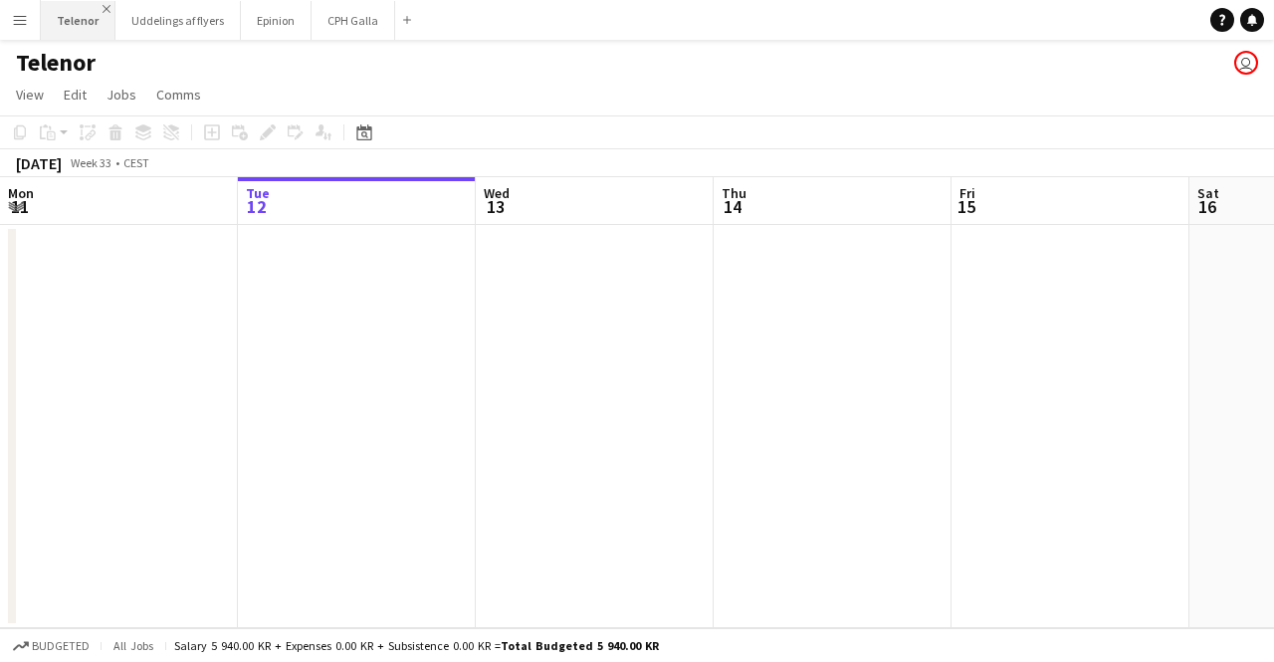
click at [103, 11] on app-icon "Close" at bounding box center [107, 9] width 8 height 8
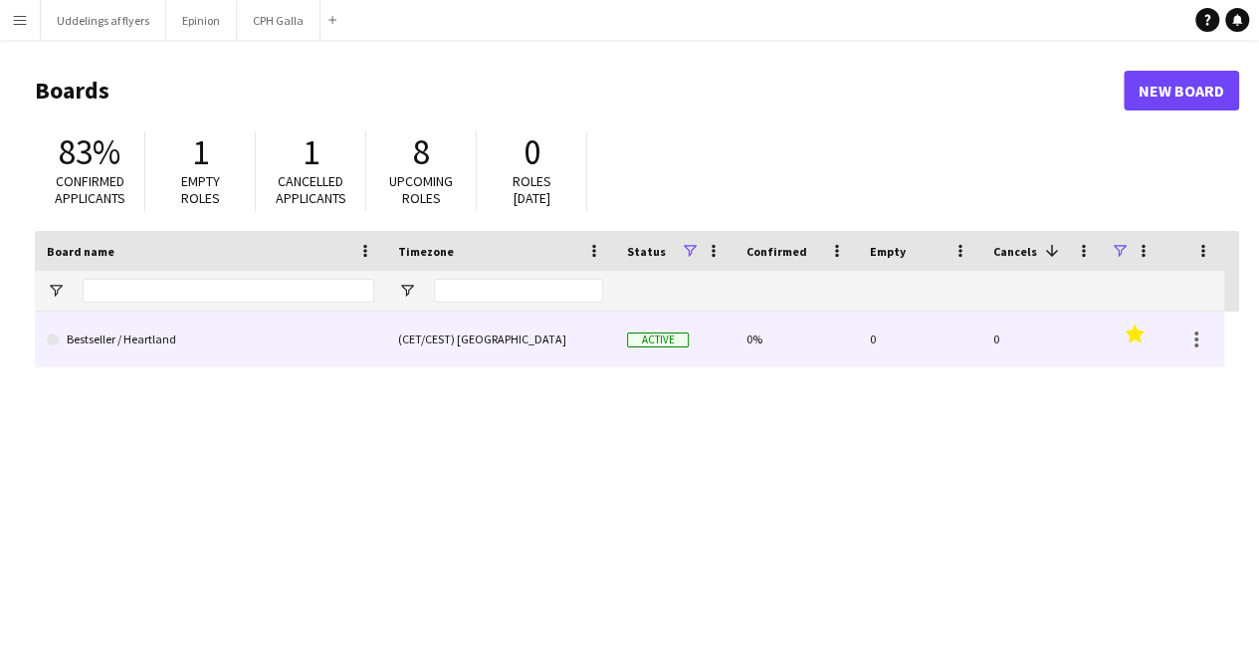
click at [133, 340] on link "Bestseller / Heartland" at bounding box center [210, 340] width 327 height 56
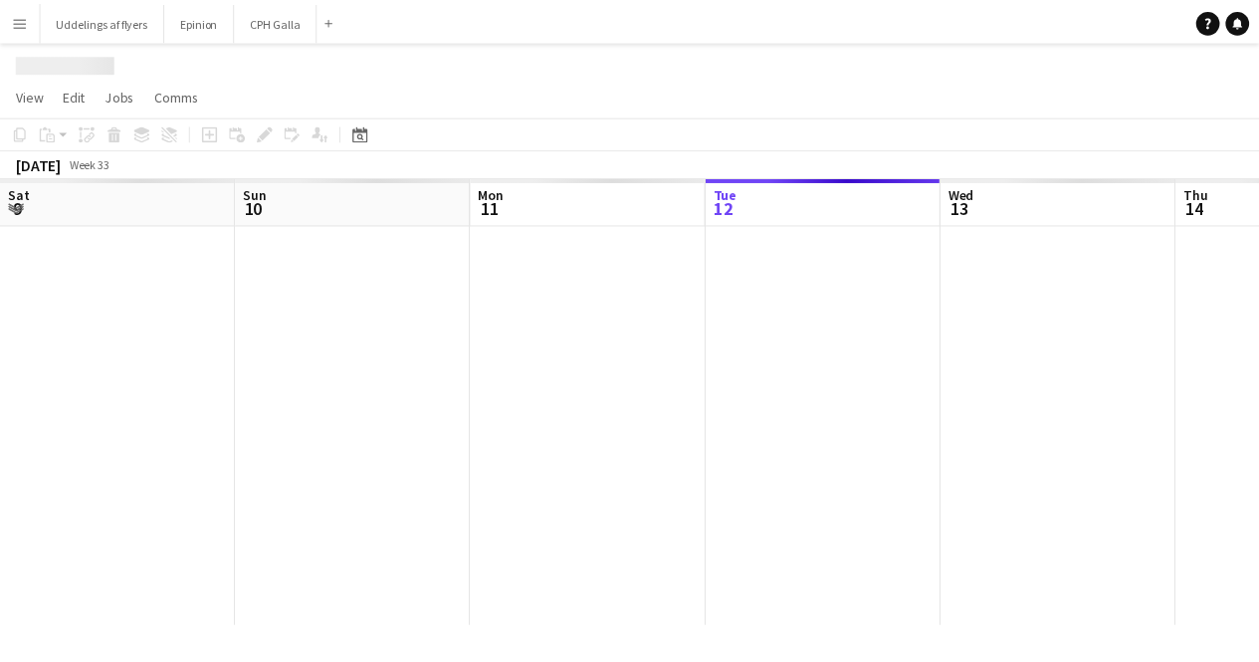
scroll to position [0, 476]
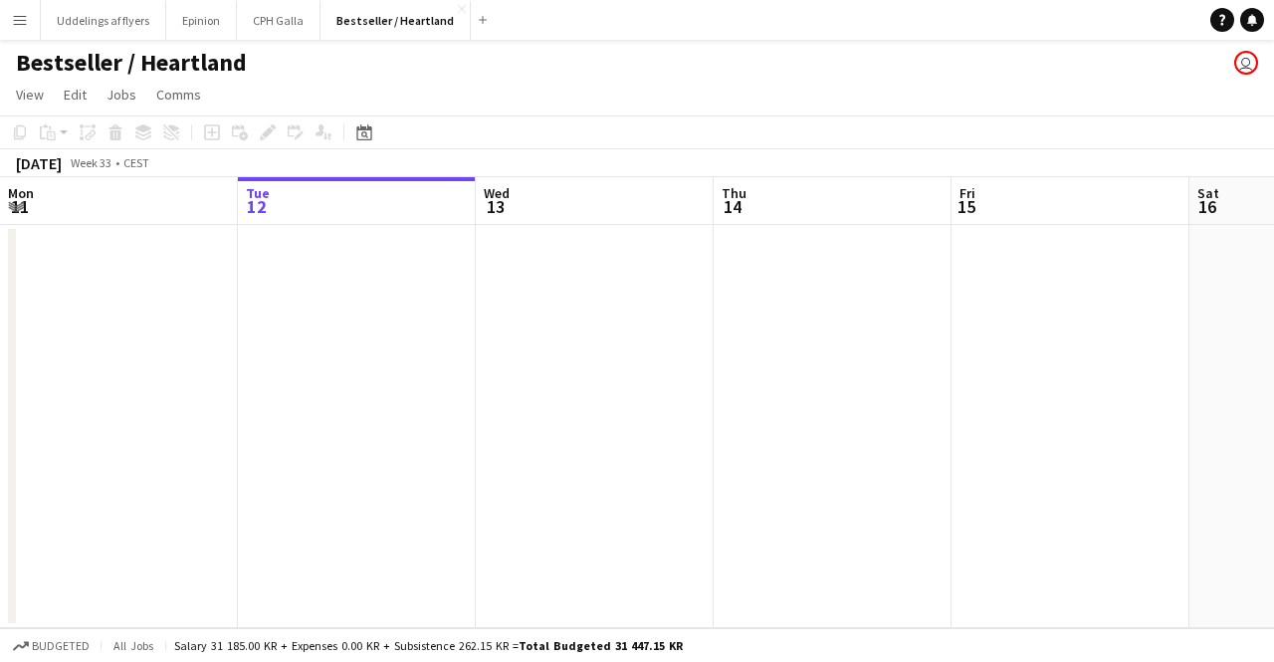
click at [15, 7] on button "Menu" at bounding box center [20, 20] width 40 height 40
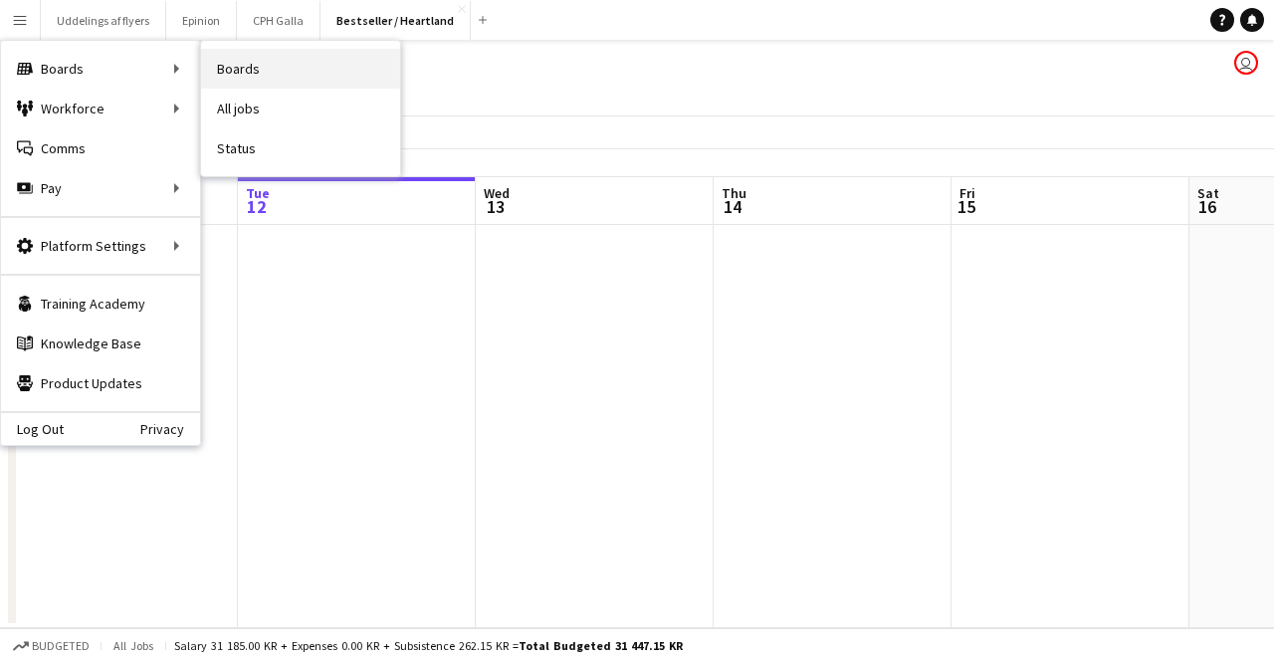
click at [246, 66] on link "Boards" at bounding box center [300, 69] width 199 height 40
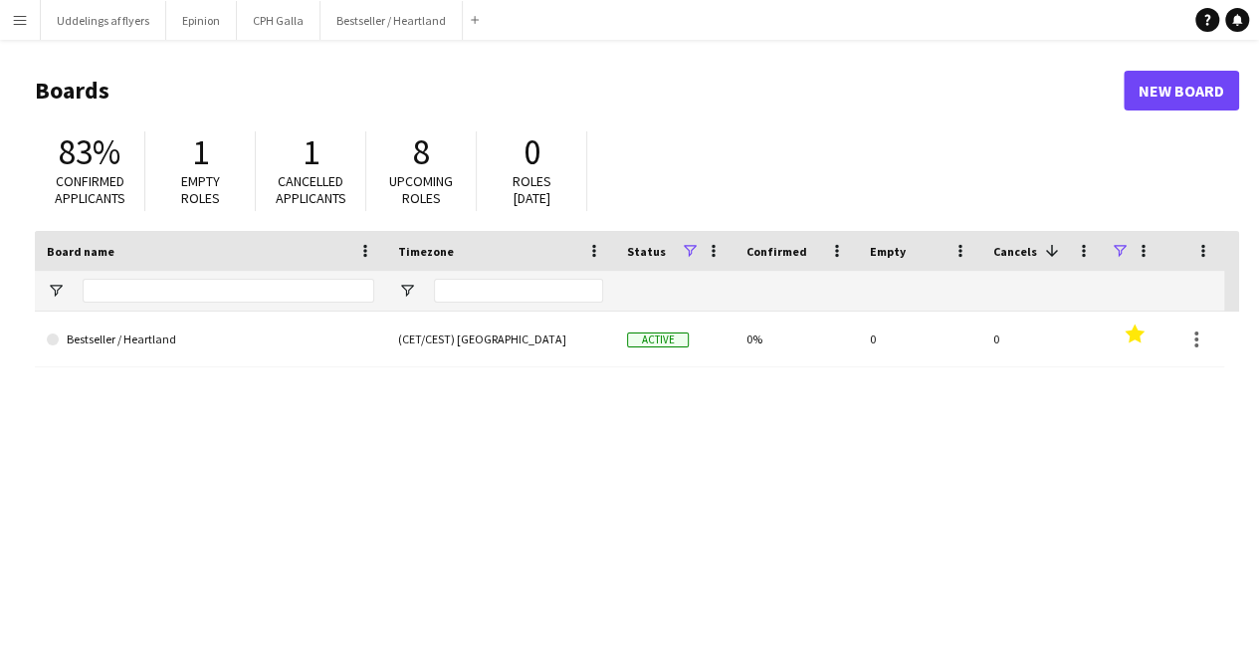
click at [685, 254] on span at bounding box center [690, 251] width 18 height 18
click at [713, 260] on span at bounding box center [714, 251] width 18 height 18
click at [590, 252] on span at bounding box center [594, 251] width 18 height 18
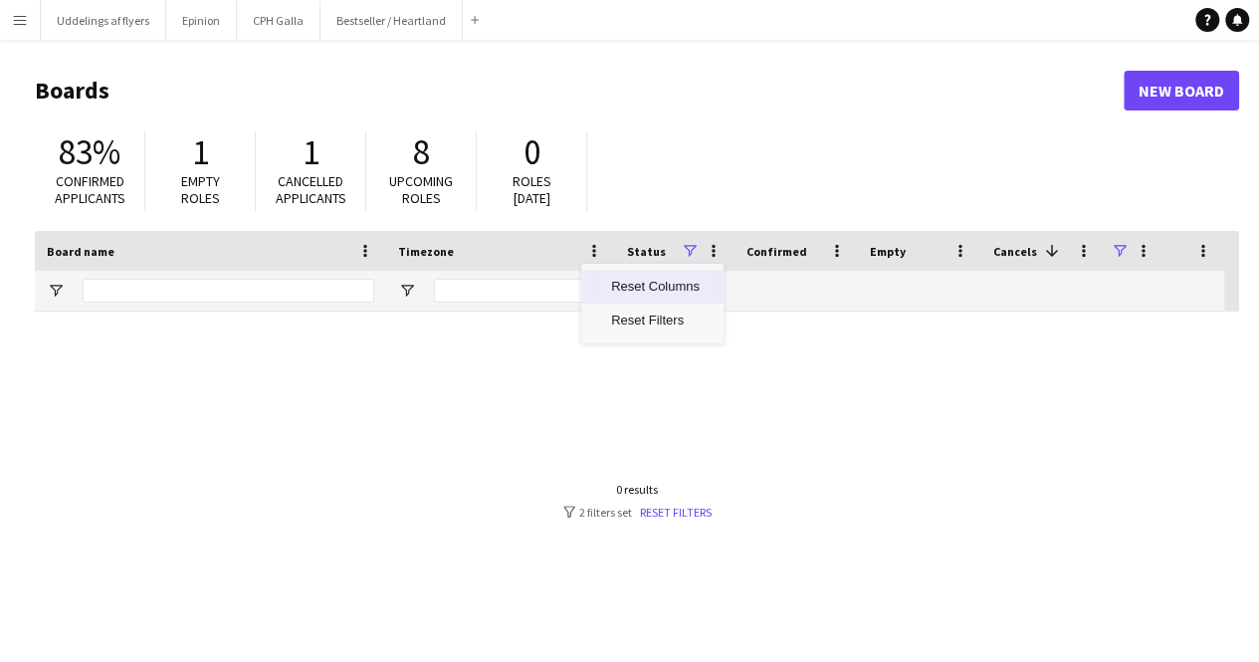
click at [619, 291] on span "Reset Columns" at bounding box center [655, 287] width 112 height 34
click at [1211, 252] on span at bounding box center [1203, 251] width 18 height 18
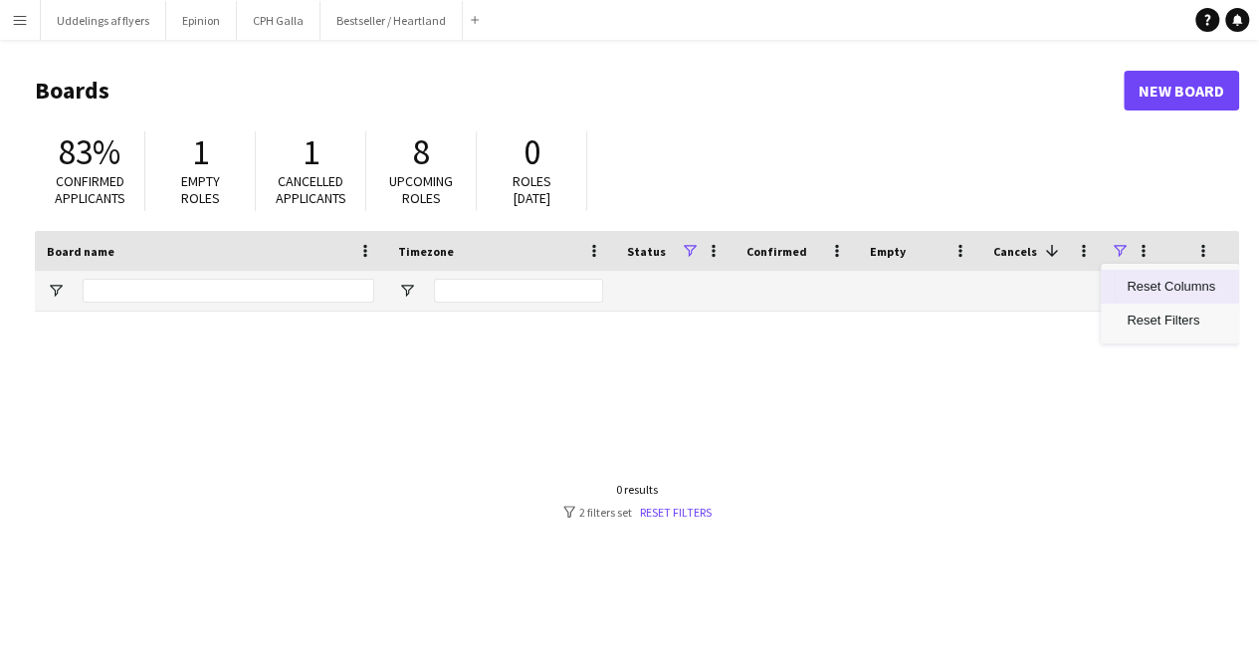
click at [1202, 274] on span "Reset Columns" at bounding box center [1171, 287] width 112 height 34
click at [119, 244] on div "Board name" at bounding box center [199, 251] width 304 height 30
click at [360, 250] on span at bounding box center [365, 251] width 18 height 18
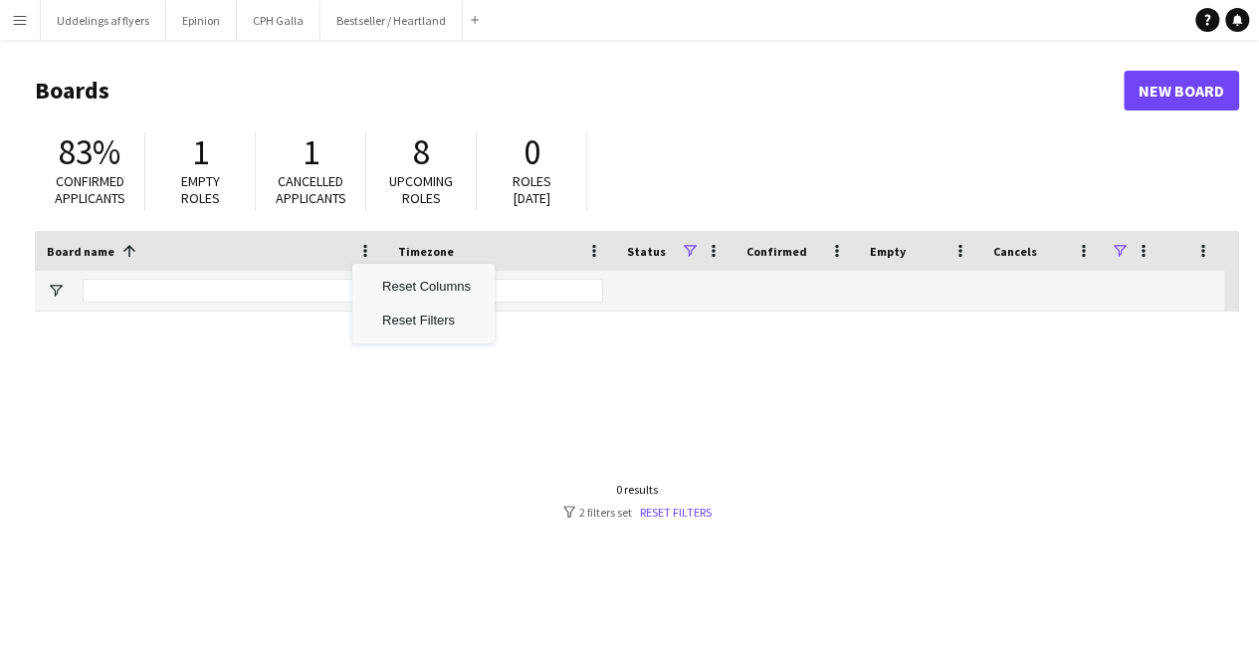
click at [67, 293] on div at bounding box center [210, 291] width 351 height 40
click at [56, 292] on span "Open Filter Menu" at bounding box center [56, 291] width 18 height 18
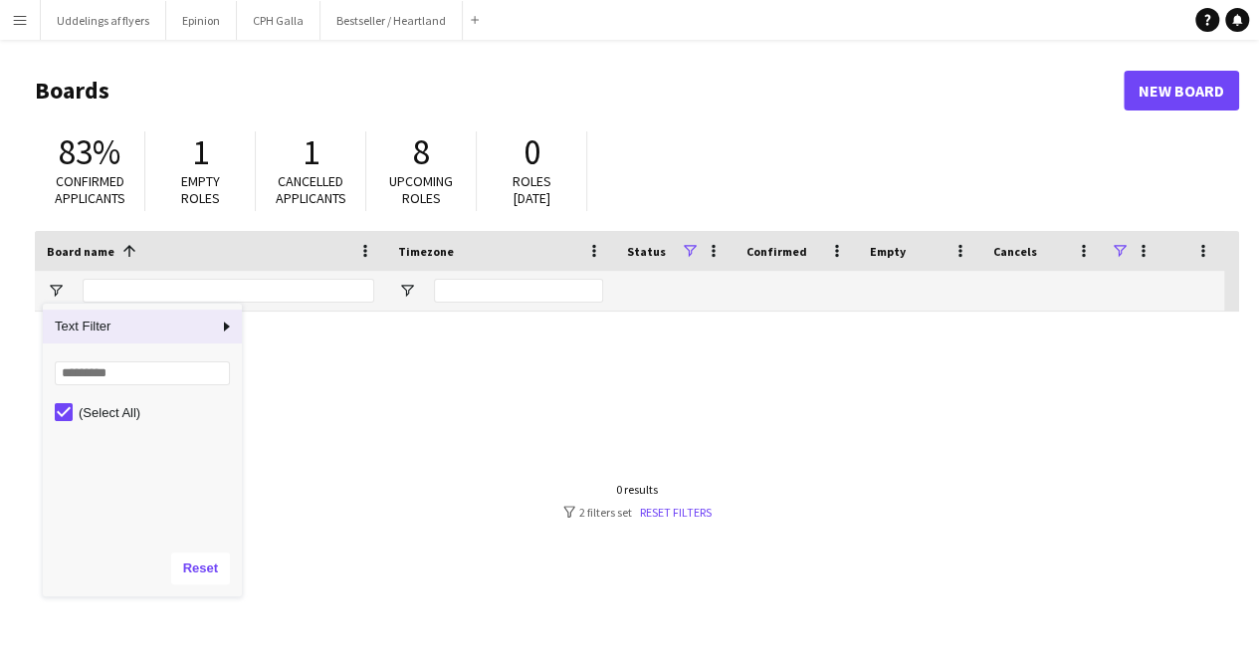
click at [238, 328] on div "Column Filter" at bounding box center [239, 450] width 5 height 283
click at [227, 328] on span "Column Filter" at bounding box center [227, 326] width 18 height 18
click at [352, 335] on div "Contains" at bounding box center [322, 333] width 123 height 15
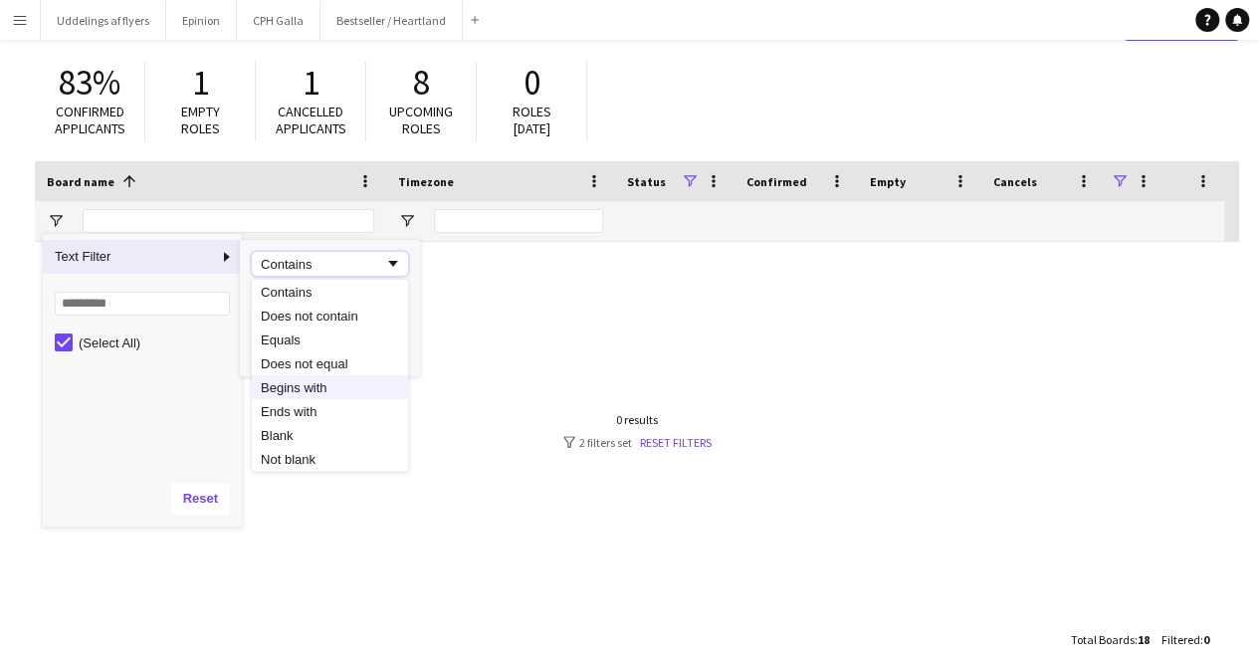
scroll to position [74, 0]
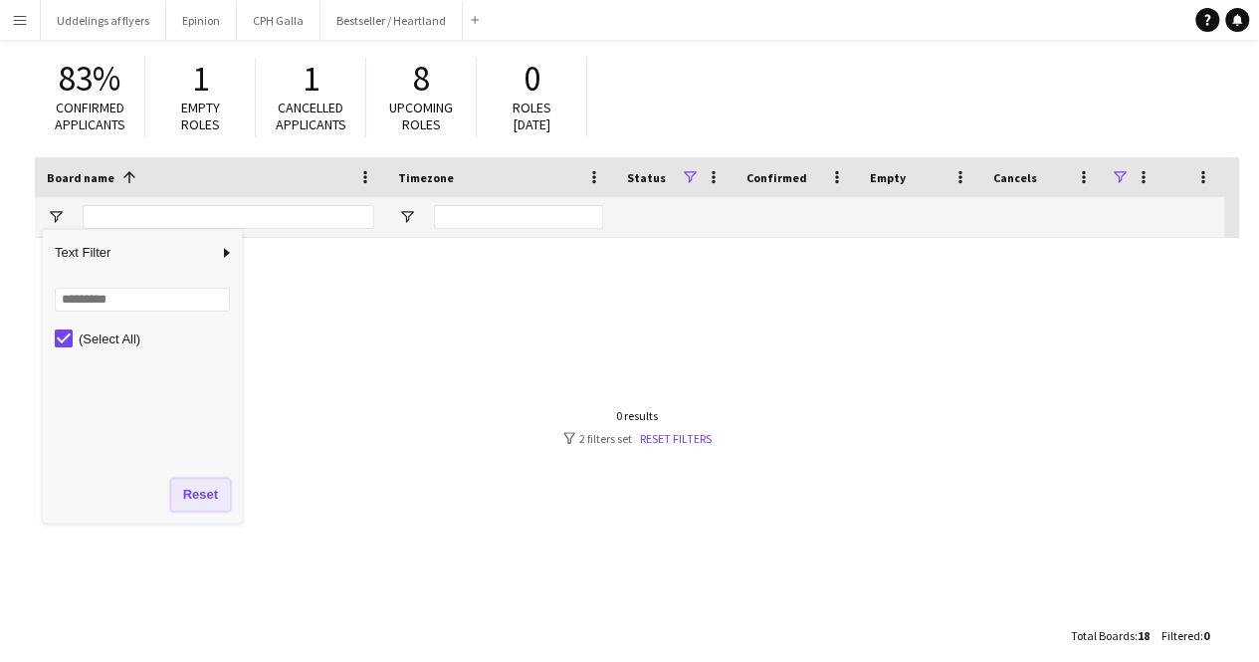
click at [218, 497] on button "Reset" at bounding box center [200, 495] width 59 height 32
click at [207, 497] on button "Reset" at bounding box center [200, 495] width 59 height 32
click at [1148, 643] on div "Total Boards : 18 Filtered : 0" at bounding box center [1140, 635] width 150 height 39
click at [1139, 635] on span "18" at bounding box center [1144, 635] width 12 height 15
click at [675, 432] on link "Reset filters" at bounding box center [676, 438] width 72 height 15
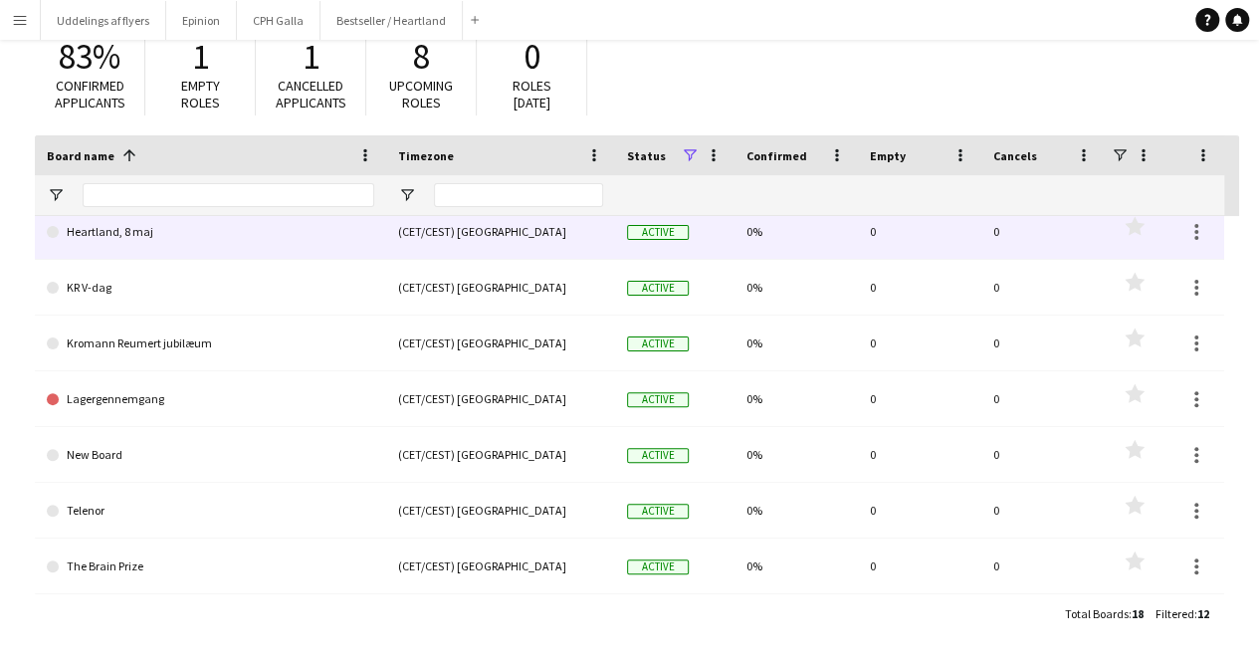
scroll to position [0, 0]
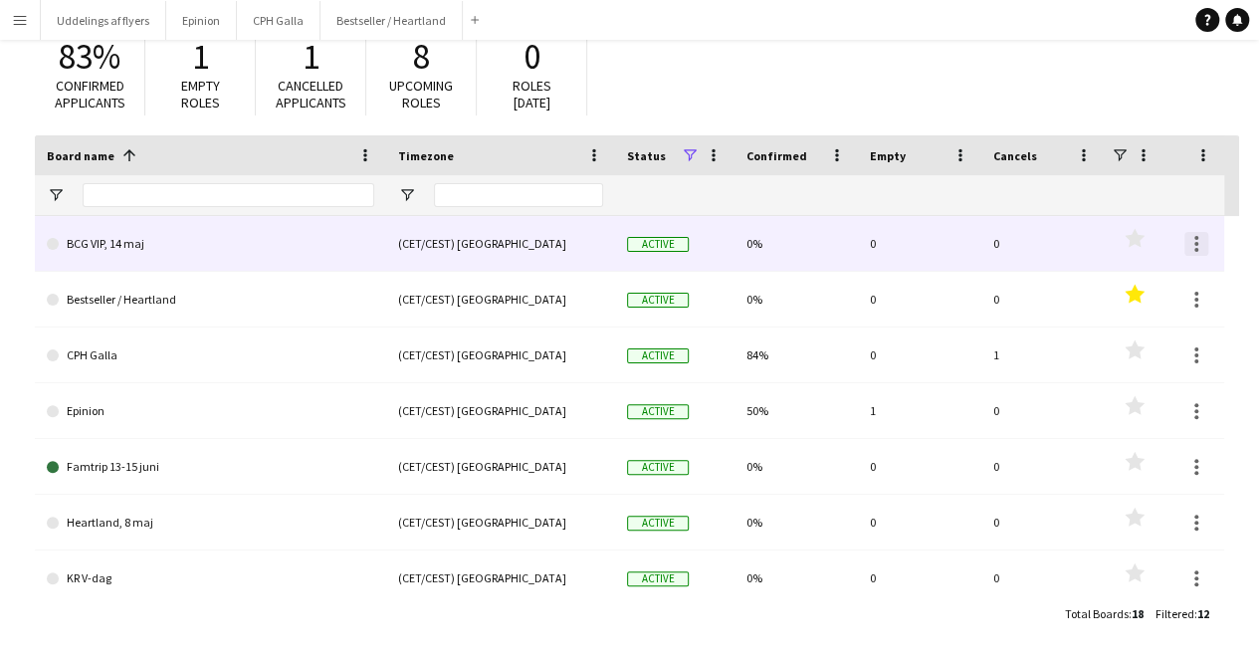
click at [1194, 246] on div at bounding box center [1196, 244] width 24 height 24
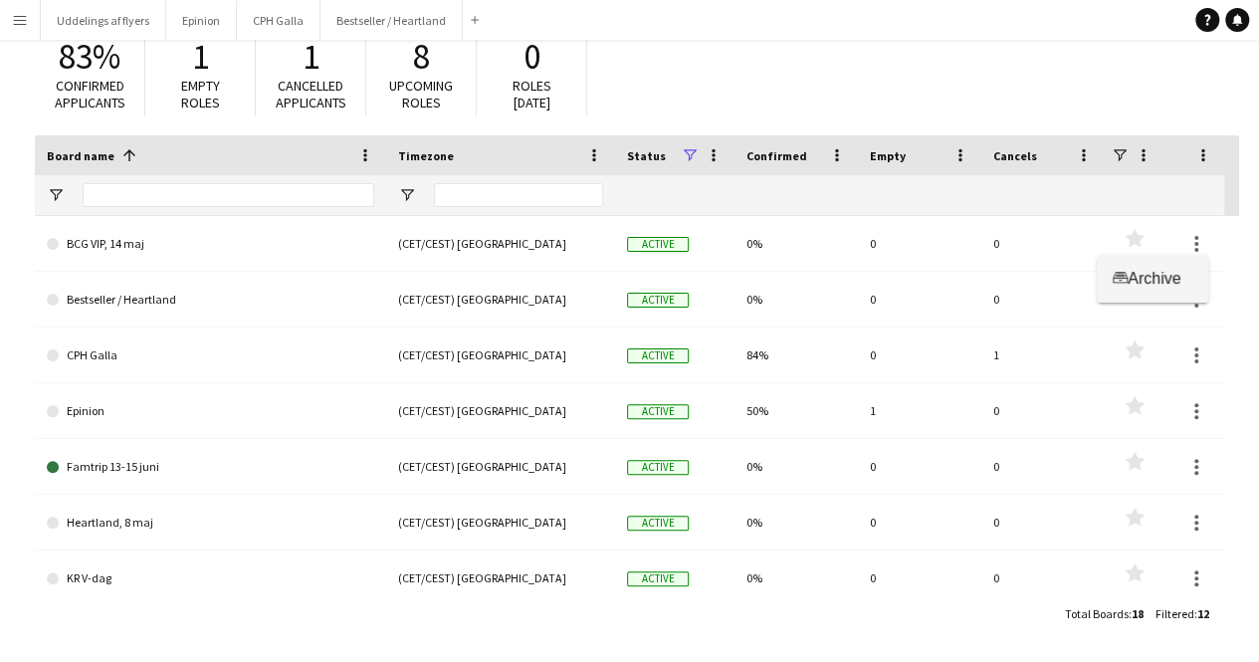
click at [1180, 284] on span "Archive" at bounding box center [1154, 278] width 53 height 17
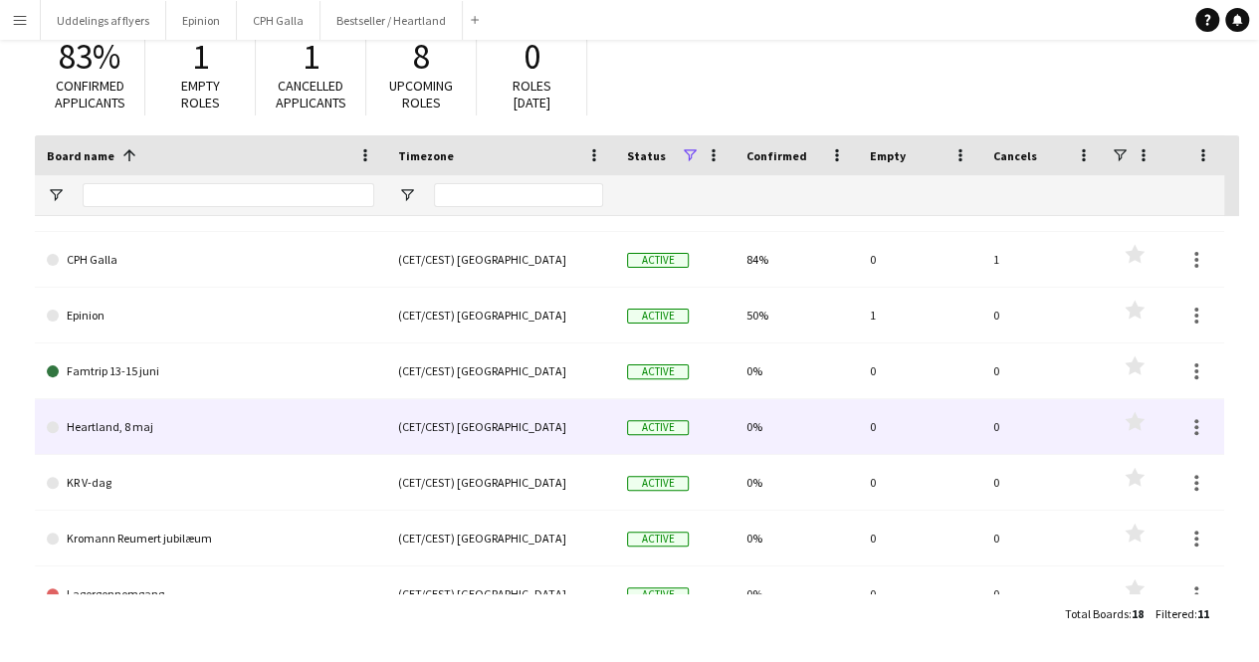
scroll to position [40, 0]
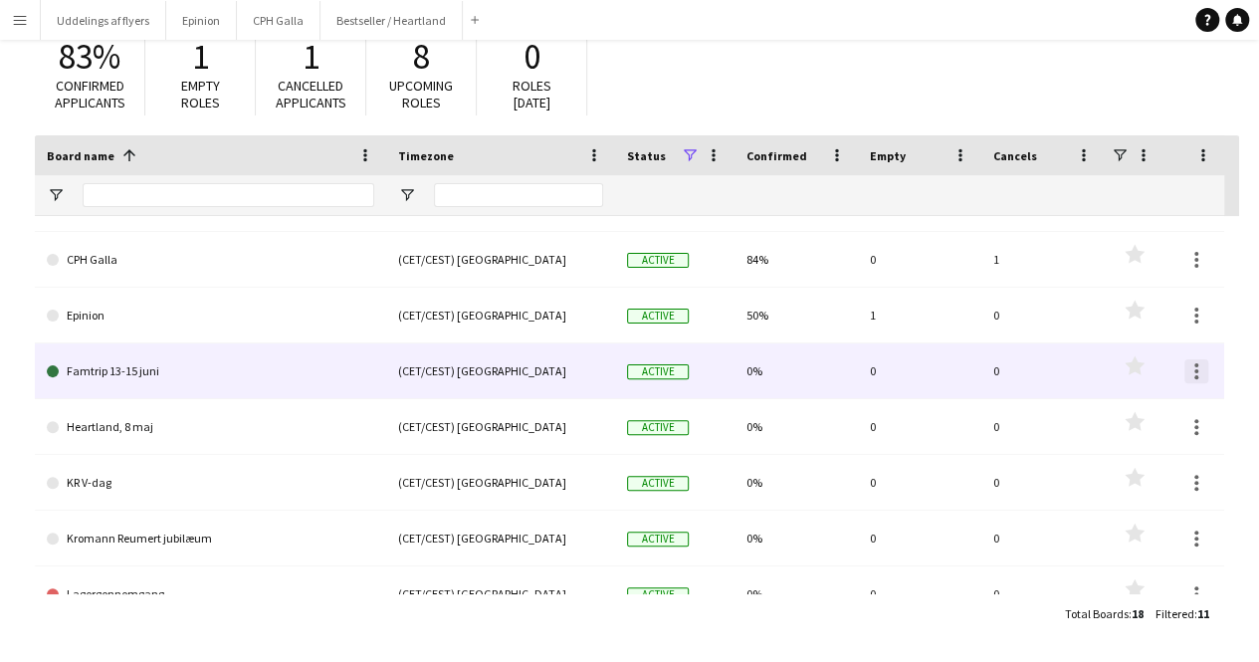
click at [1198, 377] on div at bounding box center [1196, 371] width 24 height 24
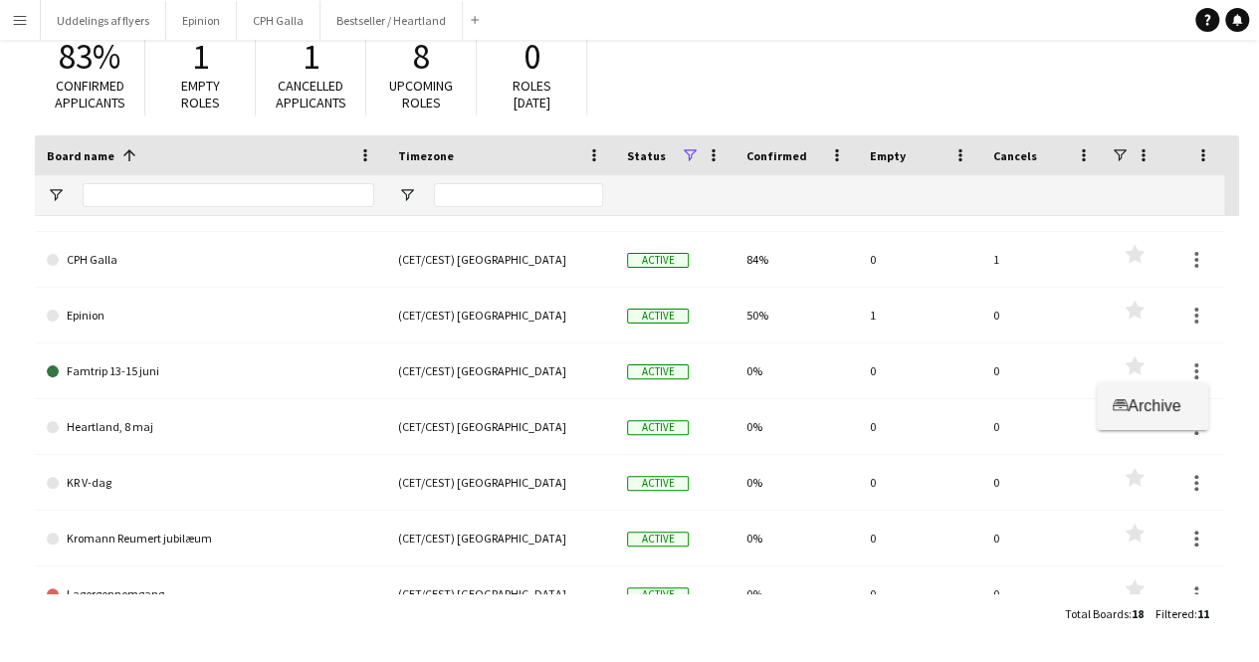
click at [1177, 403] on span "Archive" at bounding box center [1154, 405] width 53 height 17
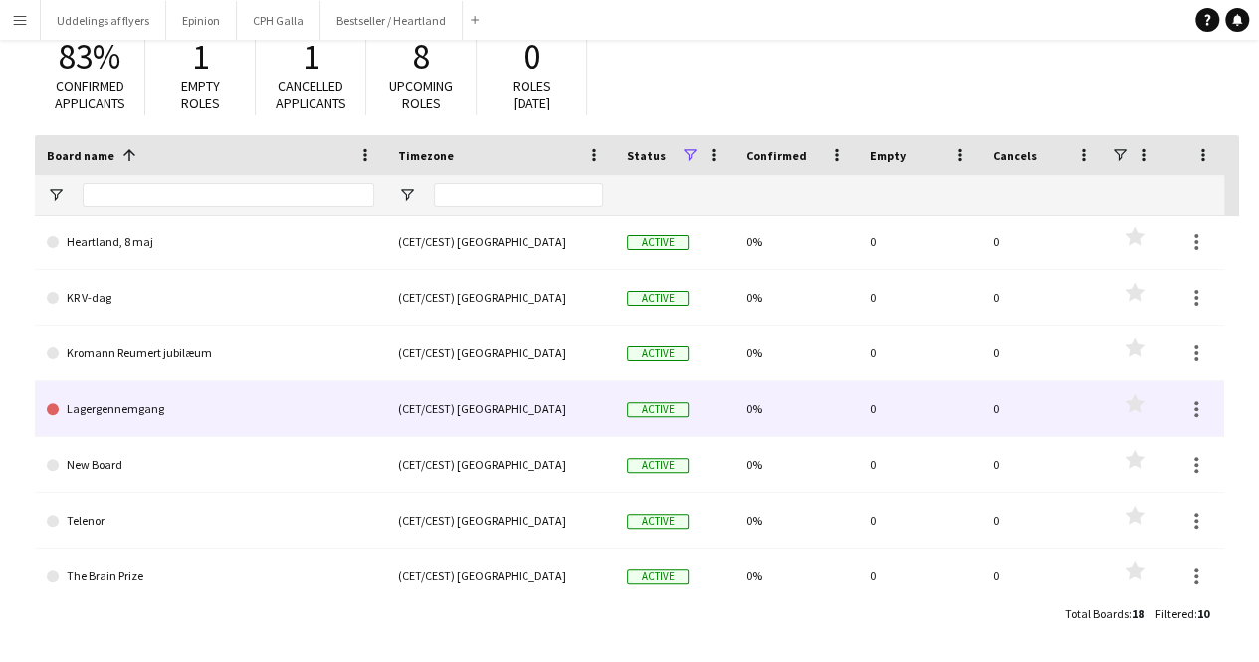
scroll to position [179, 0]
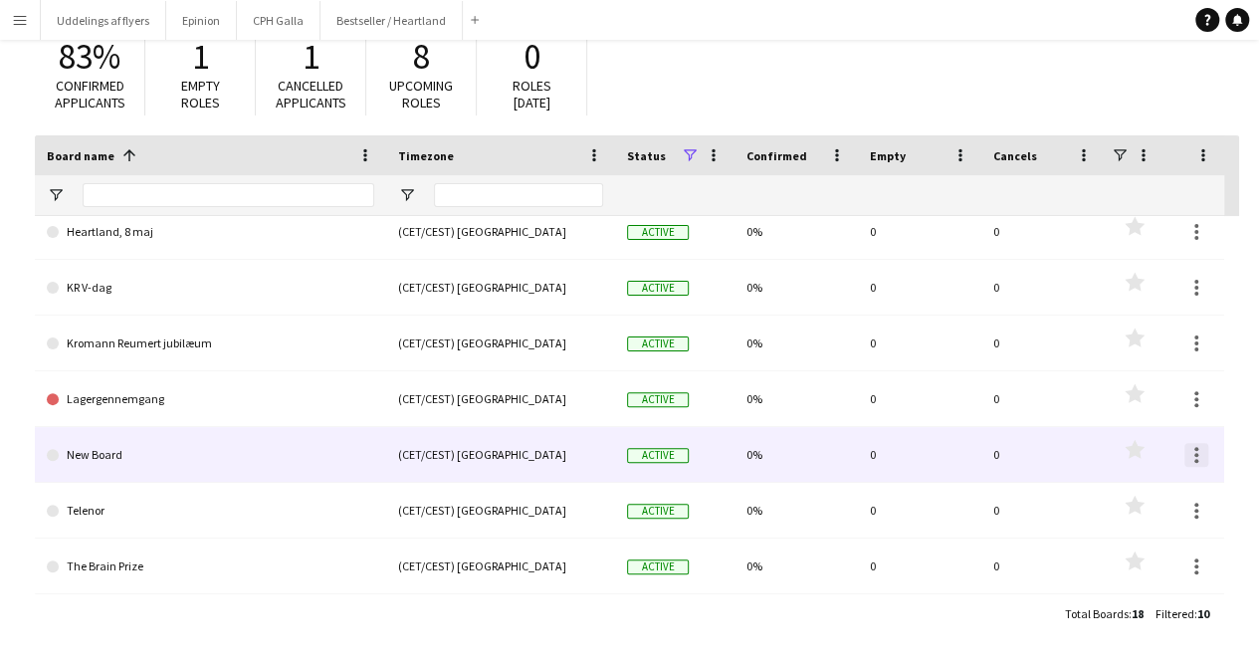
click at [1204, 461] on div at bounding box center [1196, 455] width 24 height 24
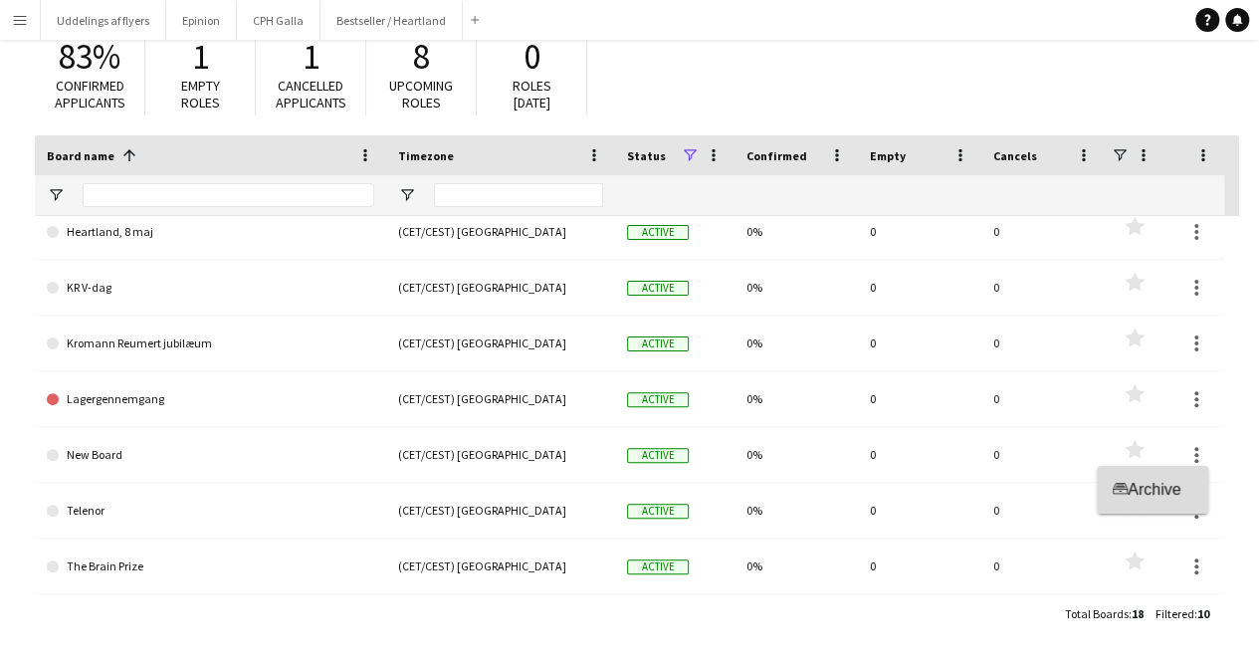
click at [1176, 469] on button "Archive Archive" at bounding box center [1152, 490] width 111 height 48
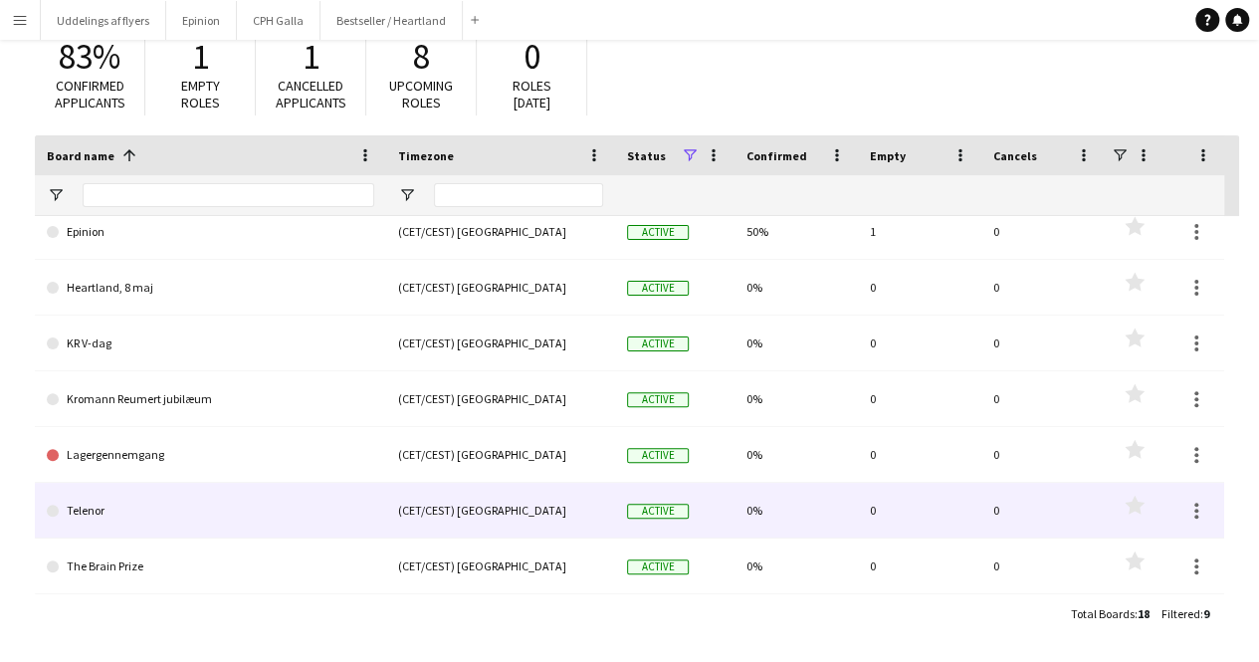
click at [1199, 496] on div at bounding box center [1194, 510] width 60 height 55
click at [1197, 503] on div at bounding box center [1196, 505] width 4 height 4
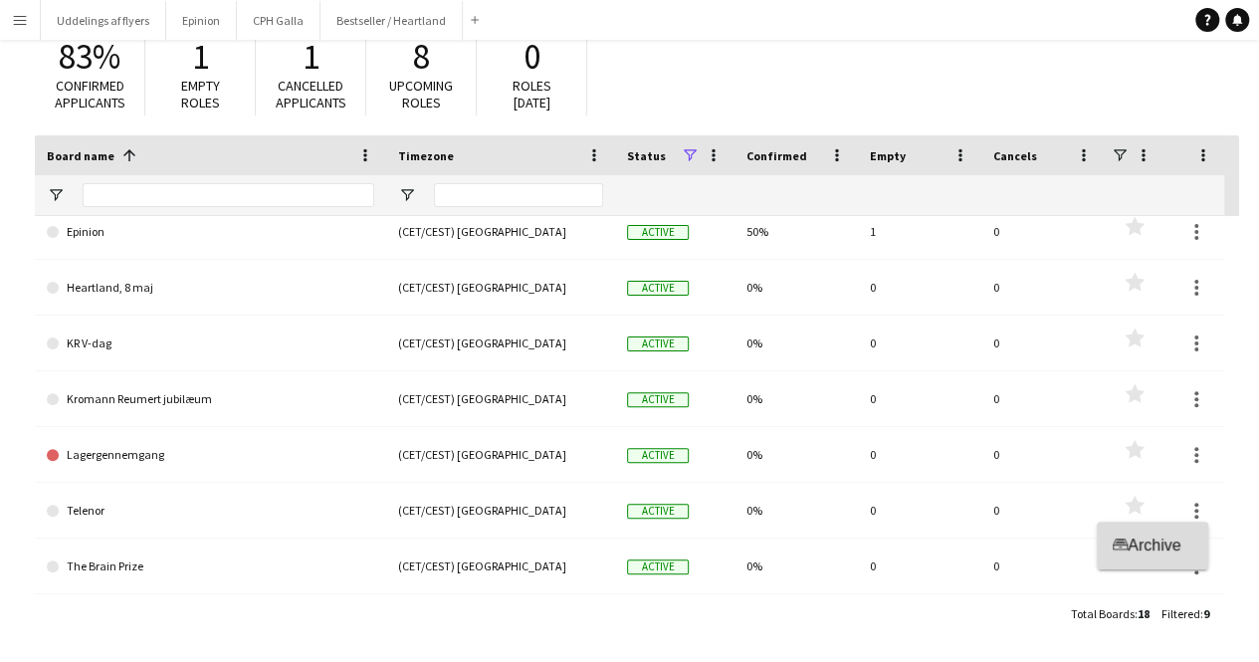
click at [1178, 538] on span "Archive" at bounding box center [1154, 544] width 53 height 17
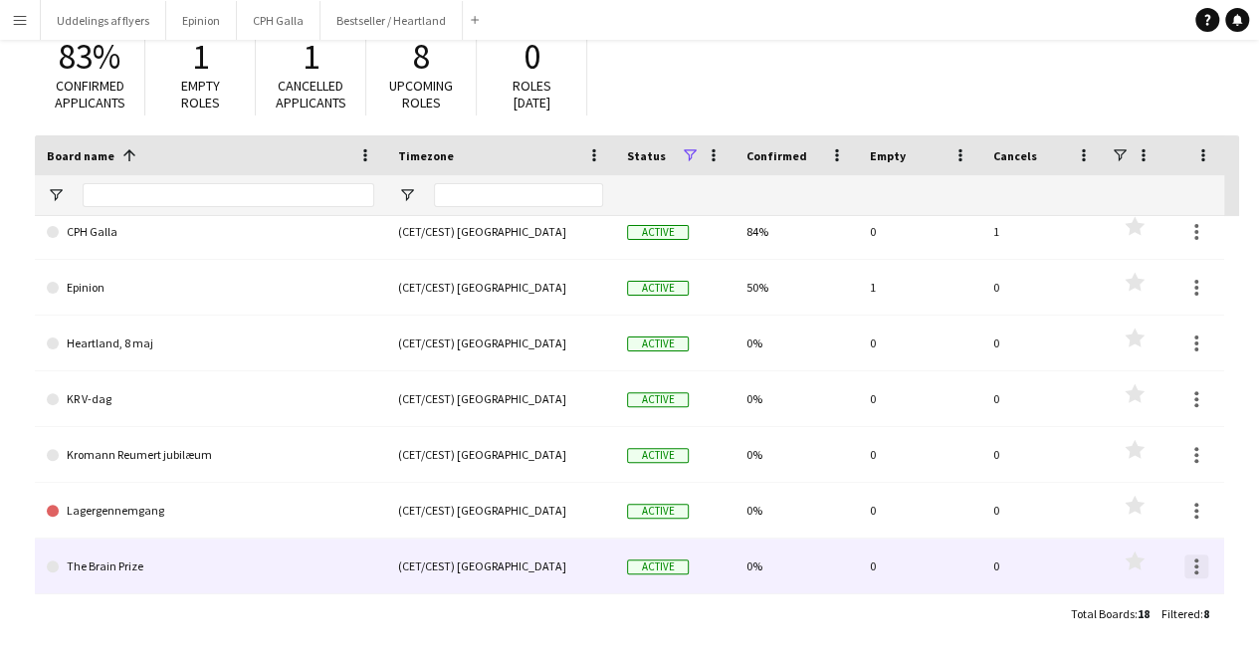
click at [1190, 576] on div at bounding box center [1196, 566] width 24 height 24
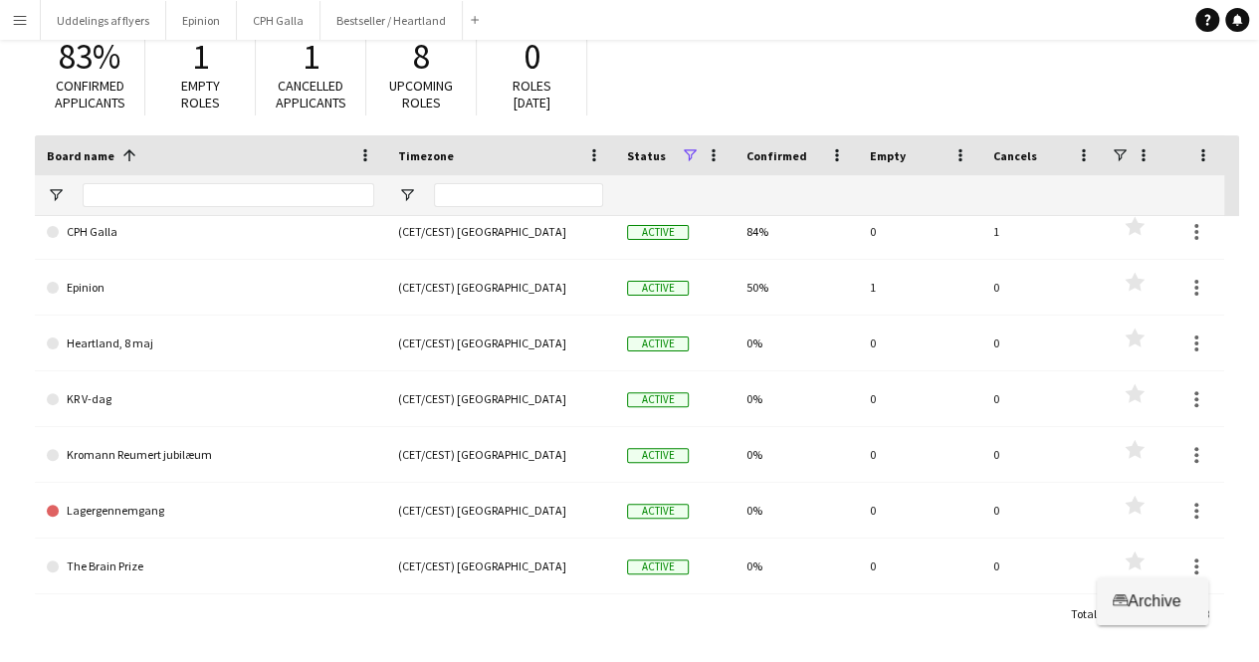
click at [1141, 592] on span "Archive" at bounding box center [1154, 600] width 53 height 17
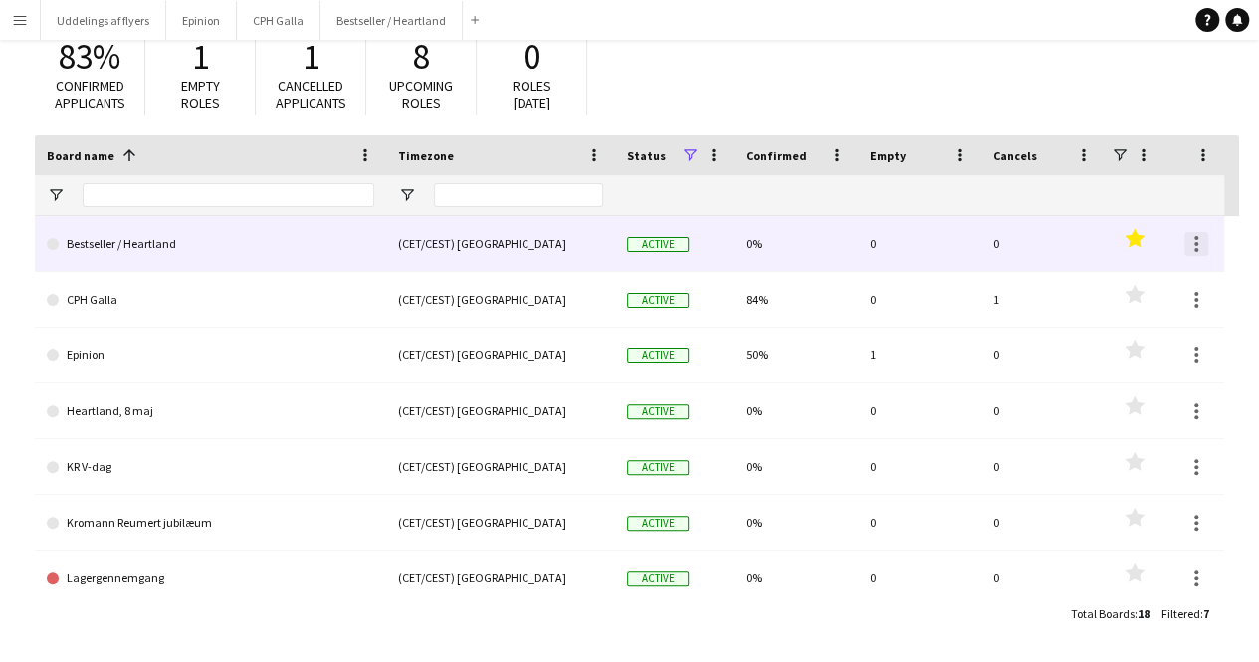
click at [1202, 250] on div at bounding box center [1196, 244] width 24 height 24
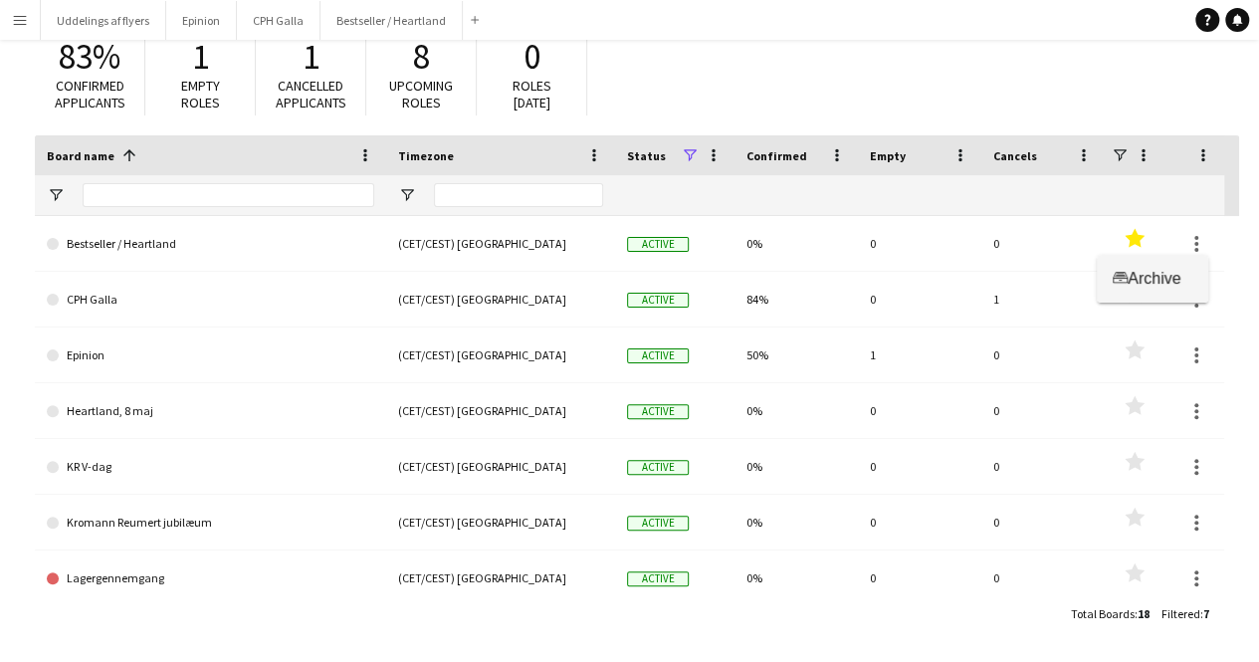
click at [1162, 280] on span "Archive" at bounding box center [1154, 278] width 53 height 17
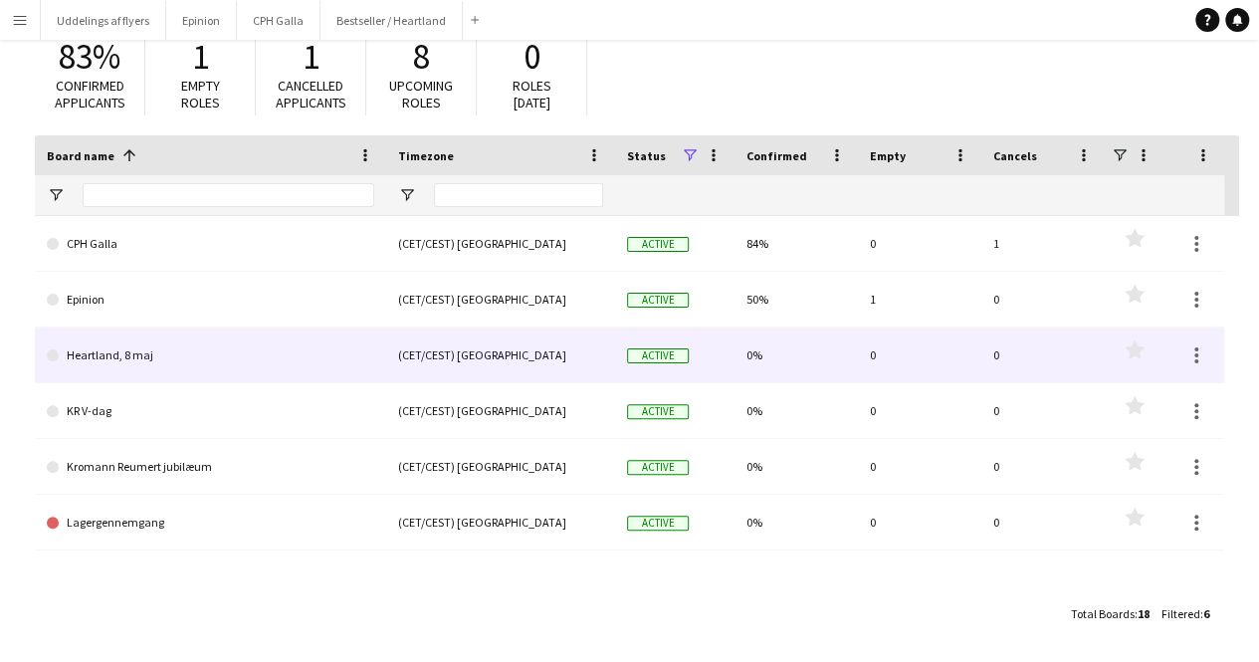
click at [1208, 353] on div at bounding box center [1194, 354] width 60 height 55
click at [1203, 357] on div at bounding box center [1196, 355] width 24 height 24
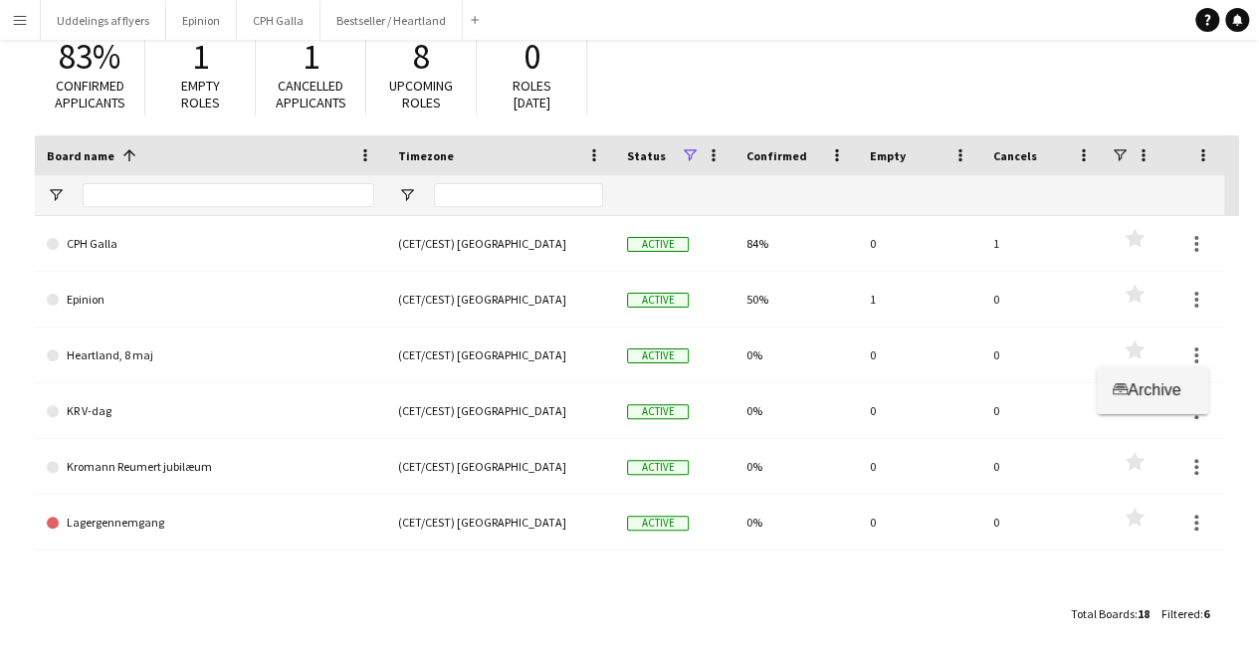
click at [1170, 397] on span "Archive" at bounding box center [1154, 389] width 53 height 17
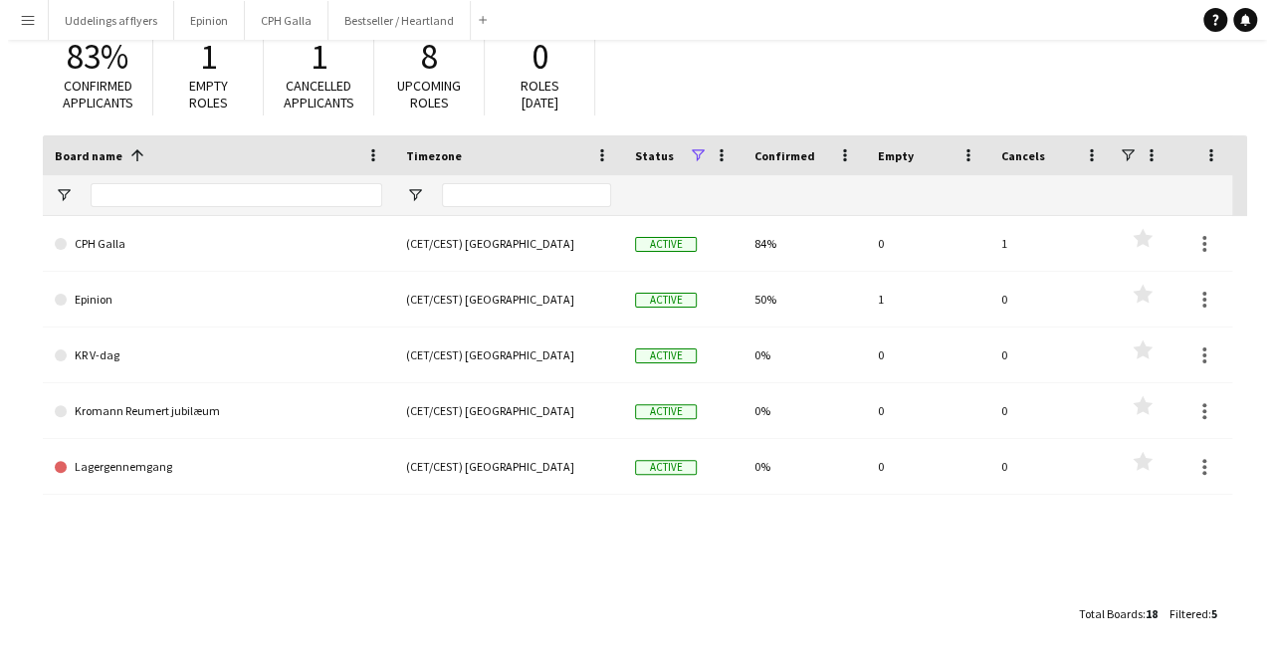
scroll to position [0, 0]
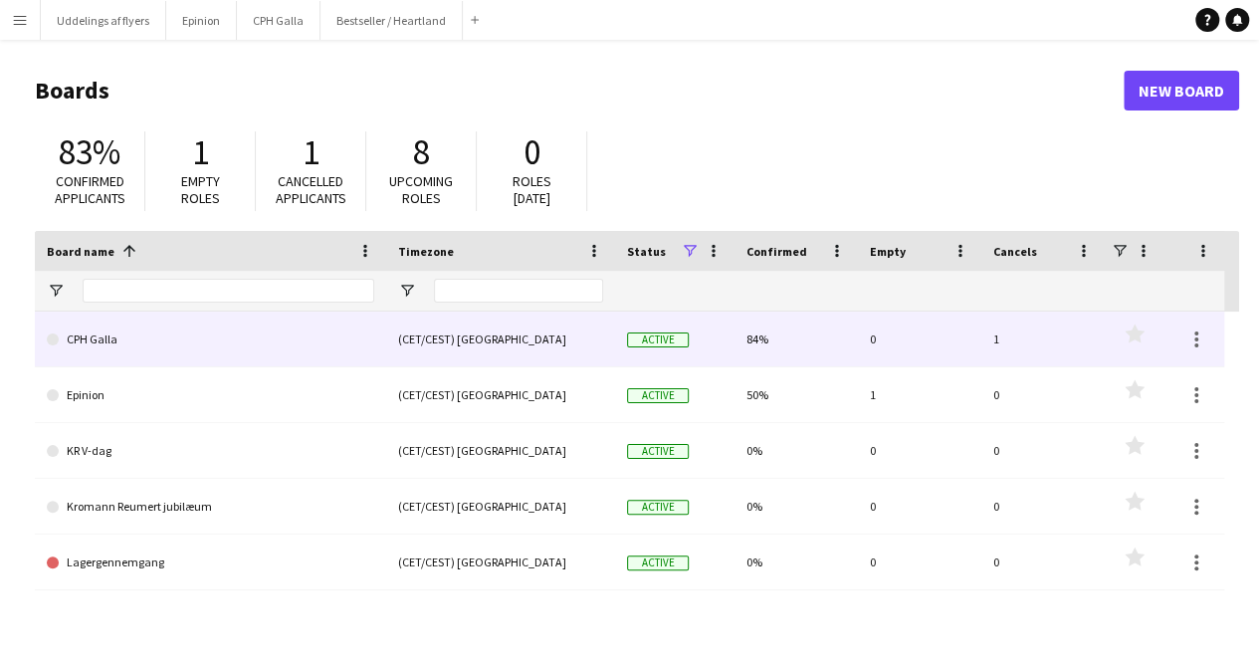
click at [171, 355] on link "CPH Galla" at bounding box center [210, 340] width 327 height 56
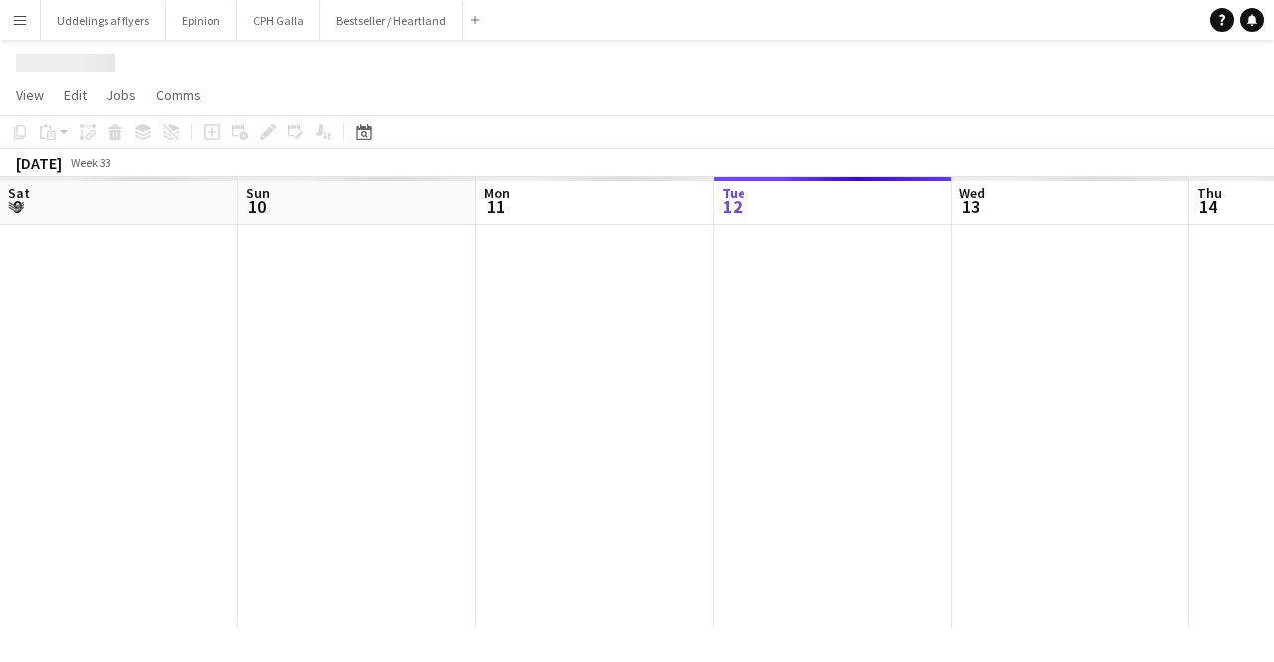
scroll to position [0, 476]
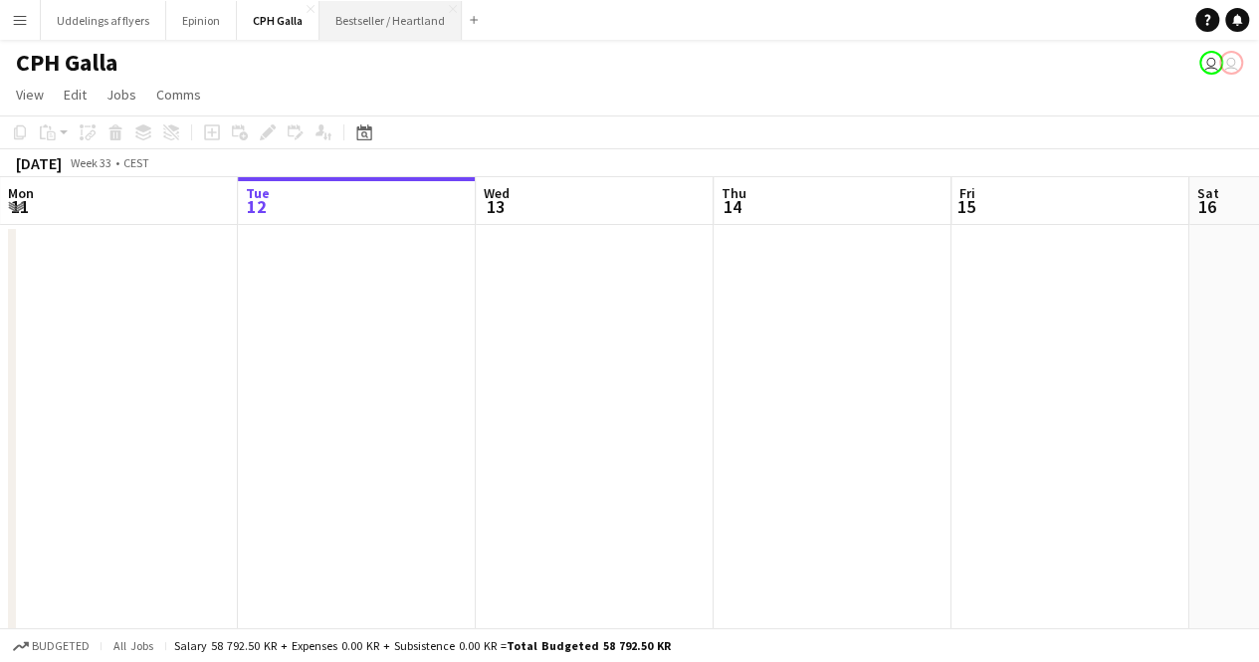
click at [374, 15] on button "Bestseller / Heartland Close" at bounding box center [390, 20] width 142 height 39
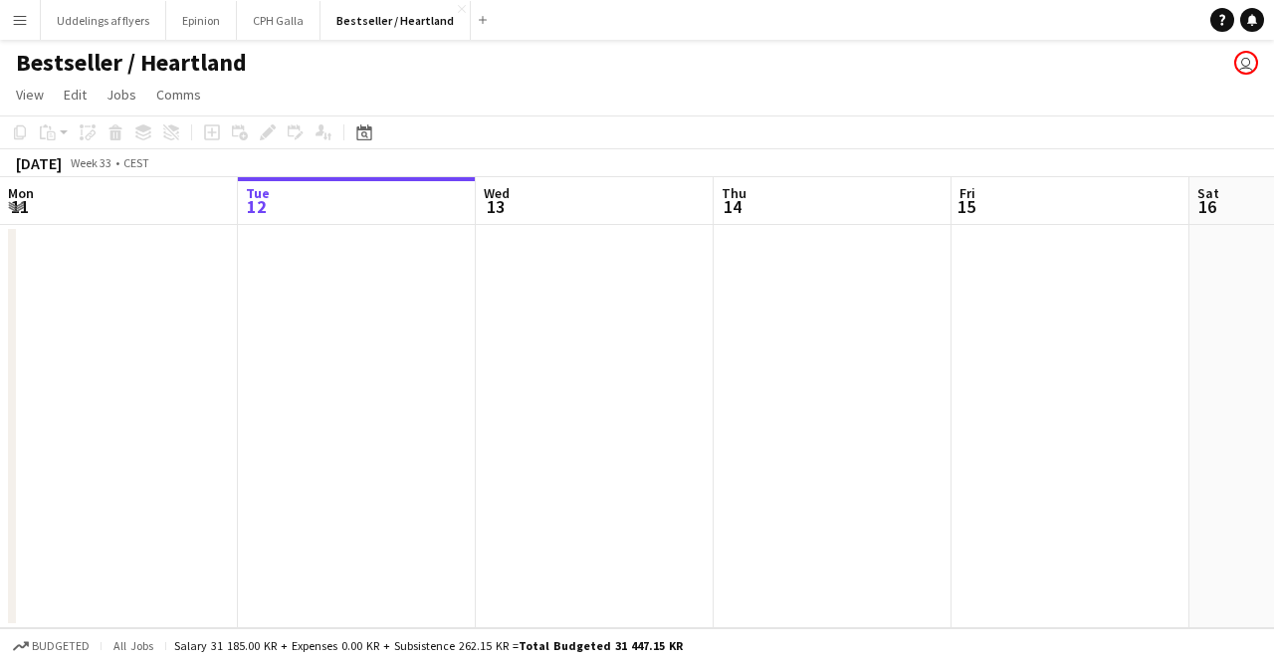
drag, startPoint x: 667, startPoint y: 408, endPoint x: 31, endPoint y: 373, distance: 636.9
click at [33, 374] on app-calendar-viewport "Sat 9 Sun 10 Mon 11 Tue 12 Wed 13 Thu 14 Fri 15 Sat 16 Sun 17 Mon 18 Tue 19" at bounding box center [637, 402] width 1274 height 451
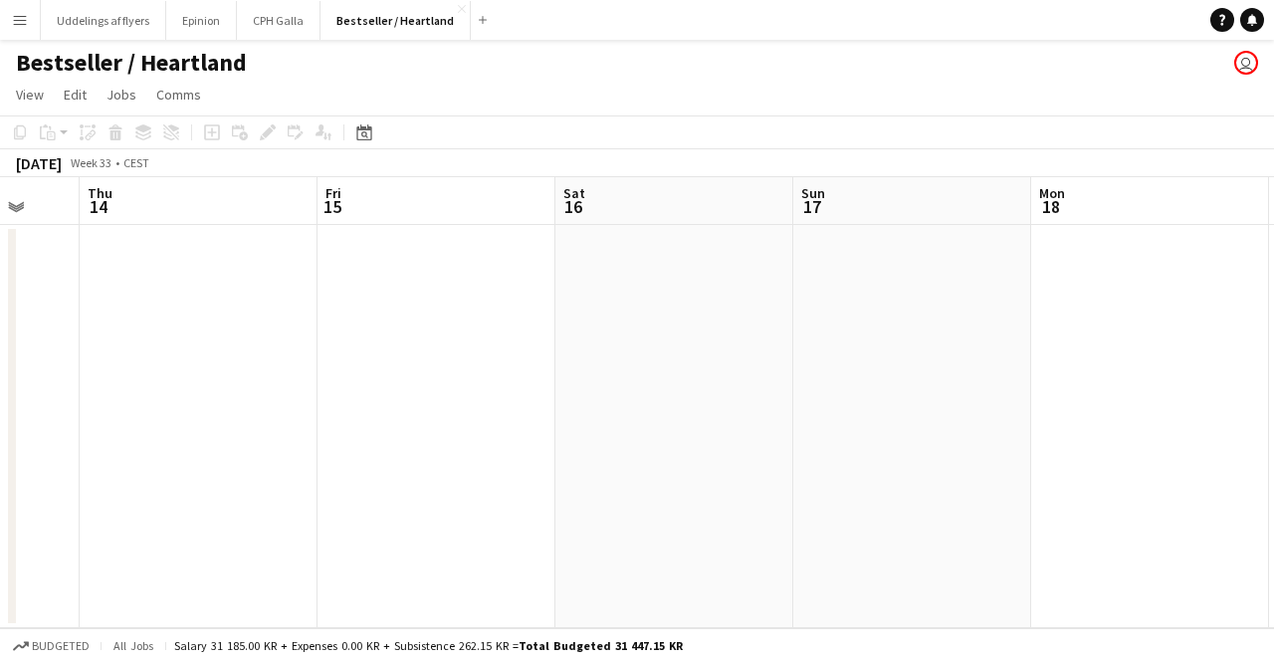
drag, startPoint x: 648, startPoint y: 338, endPoint x: 118, endPoint y: 262, distance: 535.0
click at [118, 262] on app-calendar-viewport "Mon 11 Tue 12 Wed 13 Thu 14 Fri 15 Sat 16 Sun 17 Mon 18 Tue 19 Wed 20 Thu 21" at bounding box center [637, 402] width 1274 height 451
